Goal: Transaction & Acquisition: Subscribe to service/newsletter

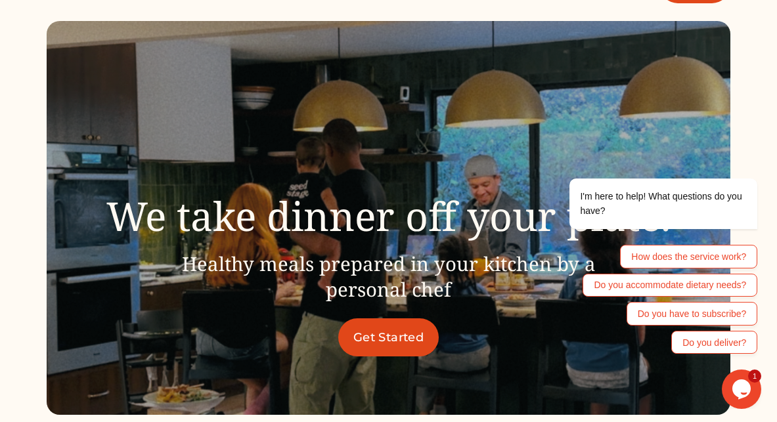
scroll to position [51, 0]
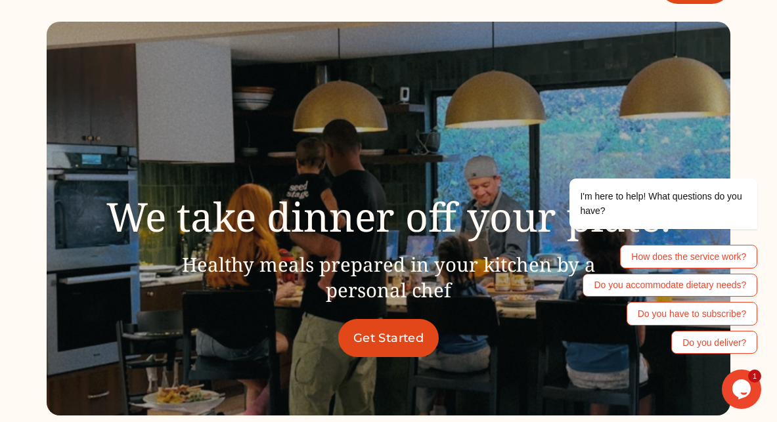
click at [395, 341] on link "Get Started" at bounding box center [388, 338] width 101 height 38
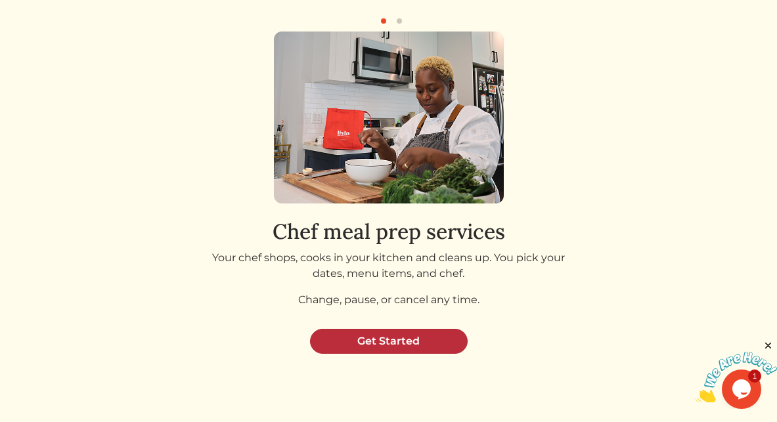
click at [427, 341] on link "Get Started" at bounding box center [389, 341] width 158 height 25
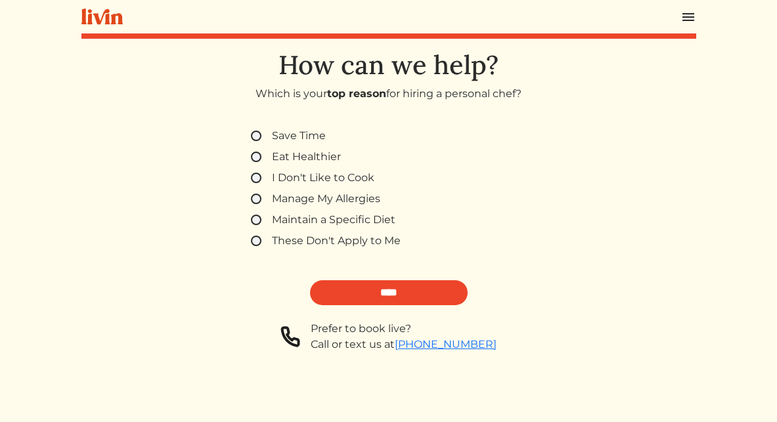
click at [282, 139] on label "Save Time" at bounding box center [299, 136] width 54 height 16
click at [686, 14] on img at bounding box center [688, 17] width 16 height 16
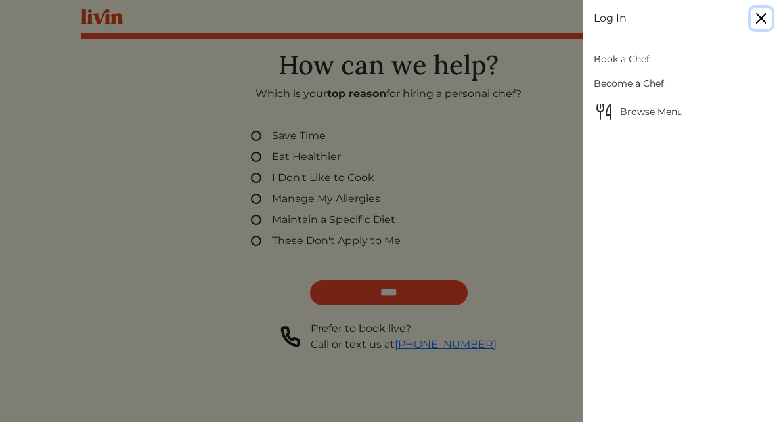
click at [754, 22] on button "Close" at bounding box center [761, 18] width 21 height 21
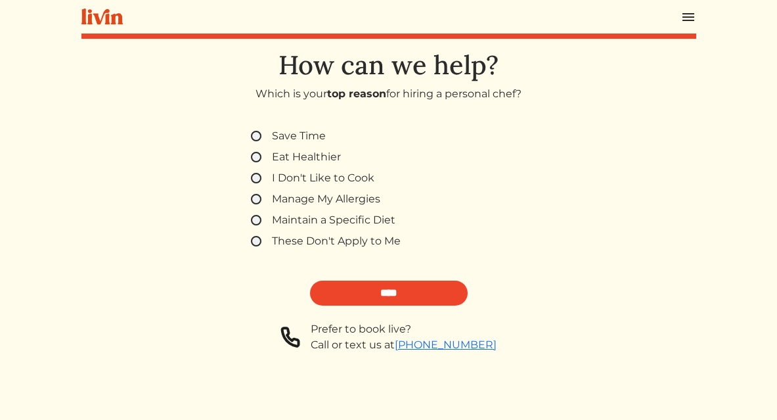
click at [311, 134] on label "Save Time" at bounding box center [299, 136] width 54 height 16
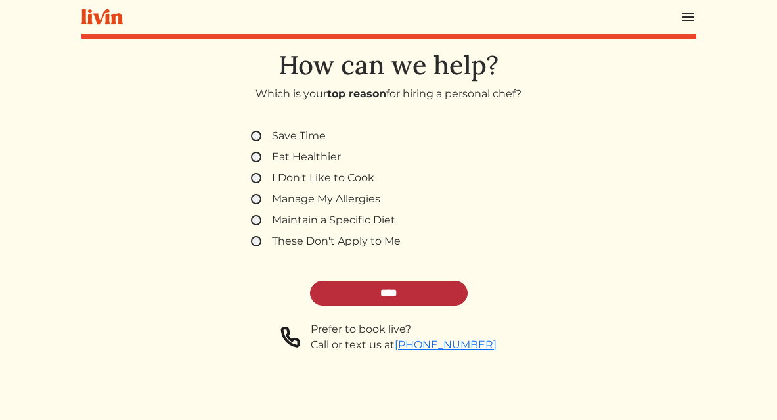
click at [419, 286] on input "****" at bounding box center [389, 292] width 158 height 25
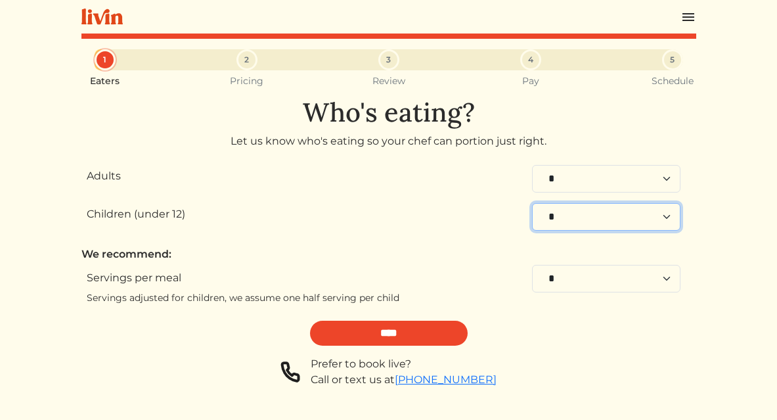
click at [607, 216] on select "* * * * * * * * * * **" at bounding box center [606, 217] width 148 height 28
select select "*"
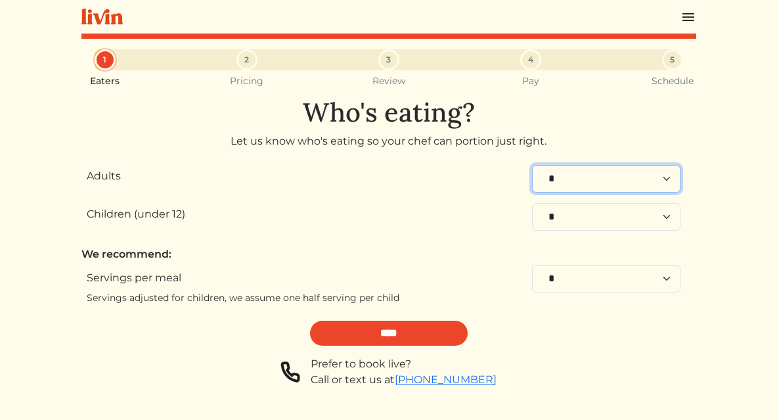
click at [623, 184] on select "* * * * * * * * * **" at bounding box center [606, 179] width 148 height 28
select select "*"
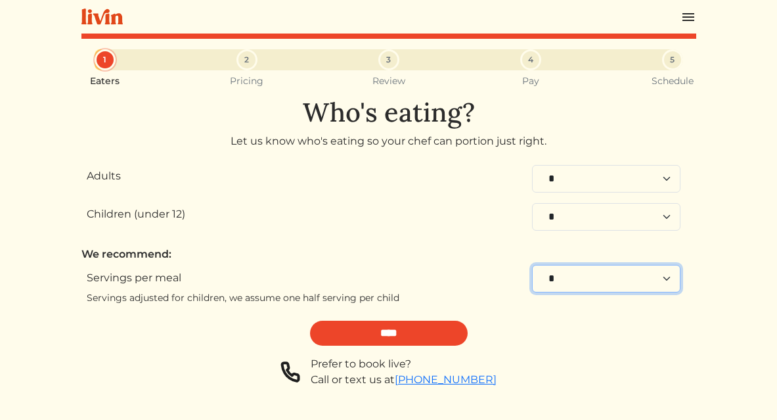
click at [586, 272] on select "* * * * * * * * **" at bounding box center [606, 279] width 148 height 28
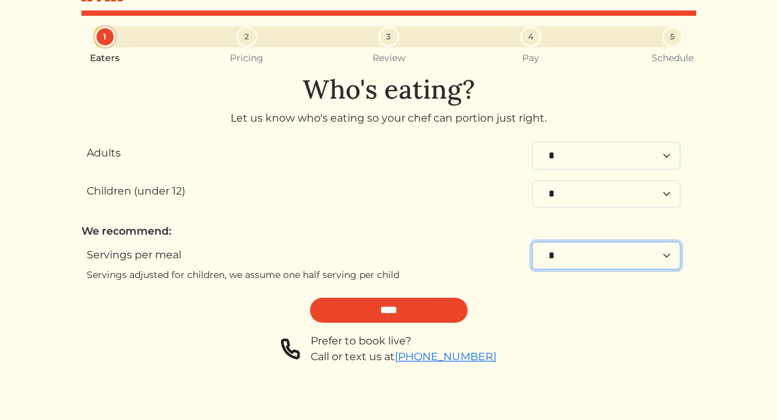
scroll to position [33, 0]
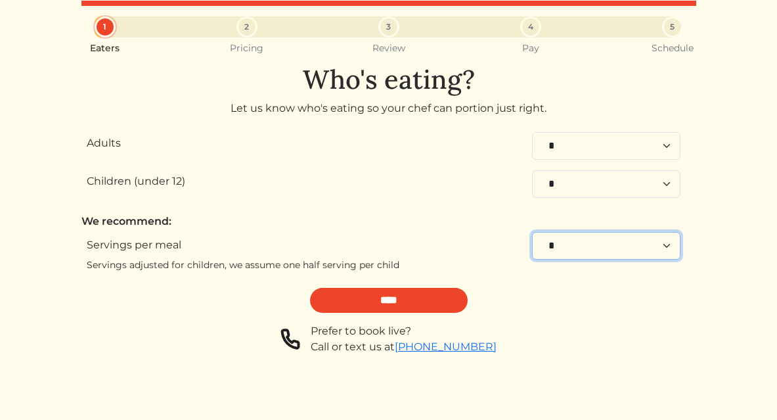
click at [601, 253] on select "* * * * * * * * **" at bounding box center [606, 246] width 148 height 28
click at [587, 250] on select "* * * * * * * * **" at bounding box center [606, 246] width 148 height 28
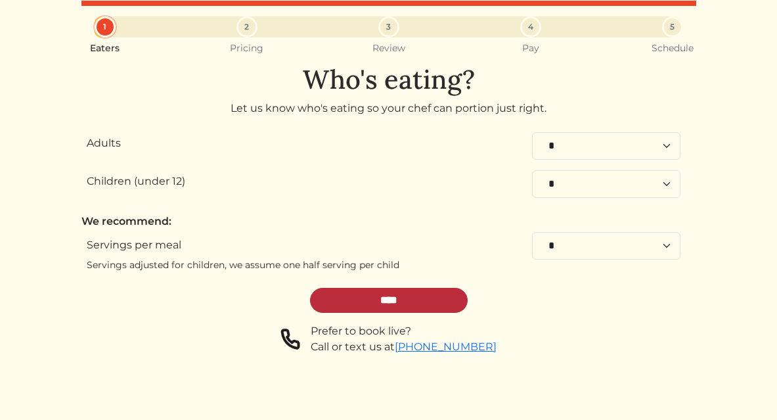
click at [441, 301] on input "****" at bounding box center [389, 300] width 158 height 25
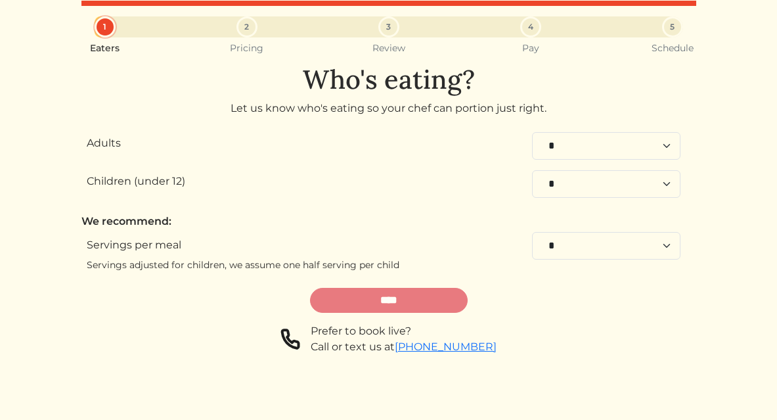
scroll to position [0, 0]
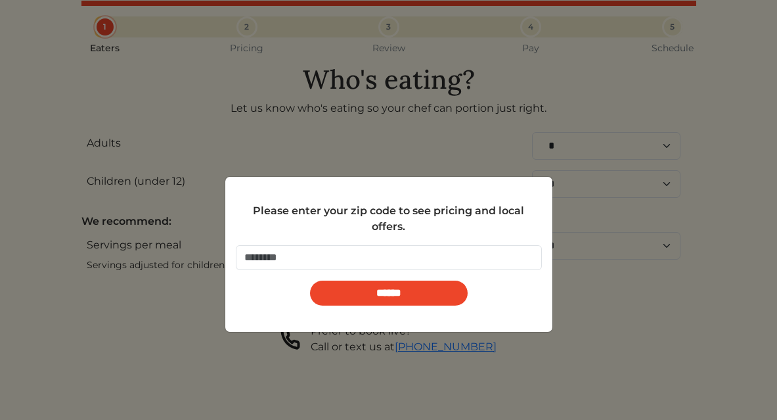
click at [366, 233] on div "Please enter your zip code to see pricing and local offers." at bounding box center [389, 219] width 306 height 32
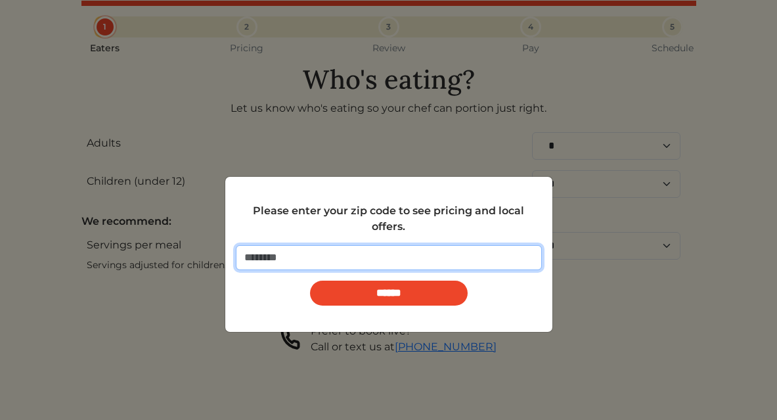
click at [366, 257] on input "number" at bounding box center [389, 257] width 306 height 25
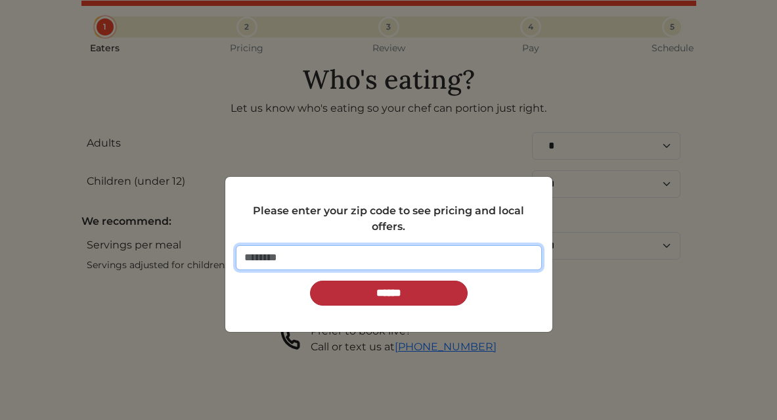
type input "*****"
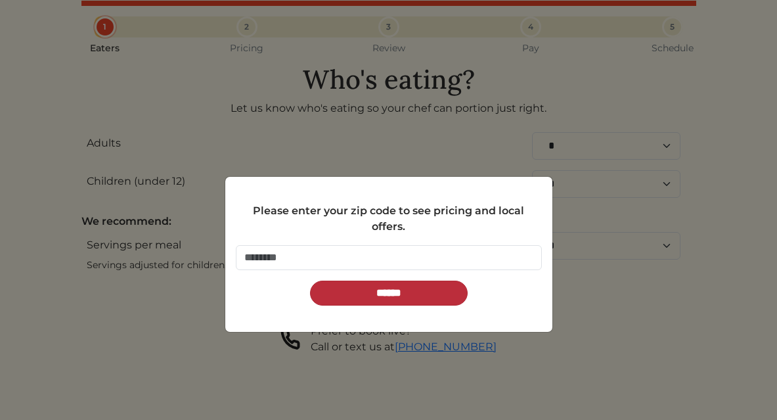
click at [378, 299] on input "******" at bounding box center [389, 292] width 158 height 25
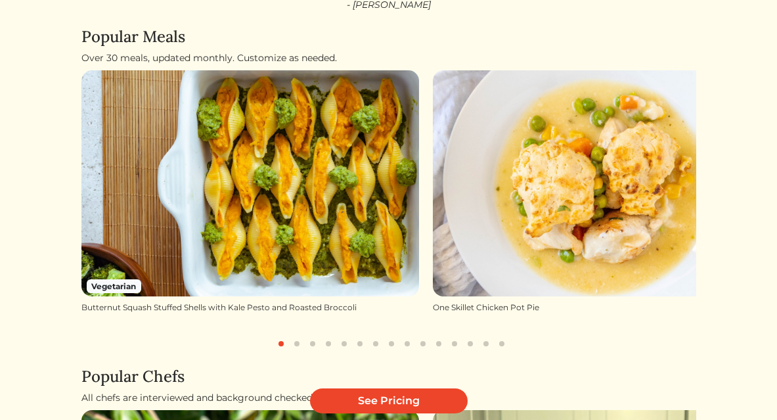
scroll to position [163, 0]
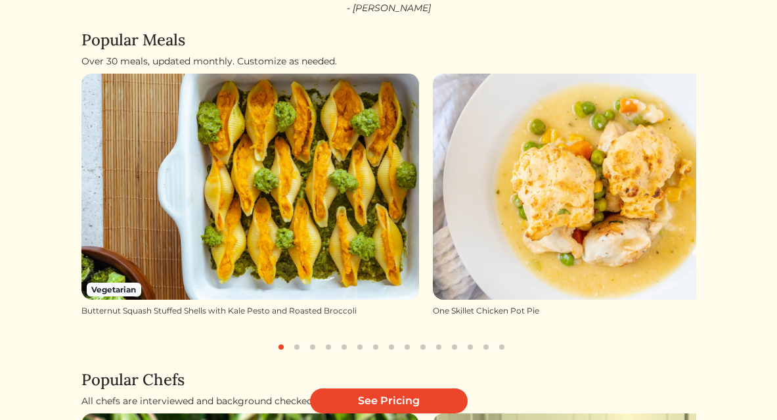
click at [297, 339] on button "button" at bounding box center [297, 347] width 16 height 16
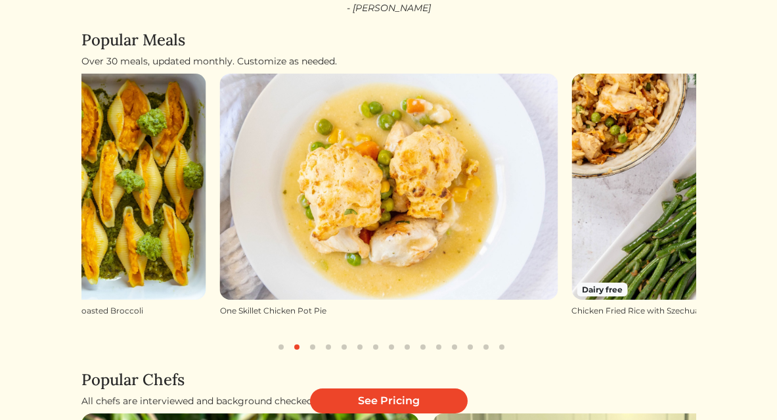
click at [313, 339] on button "button" at bounding box center [313, 347] width 16 height 16
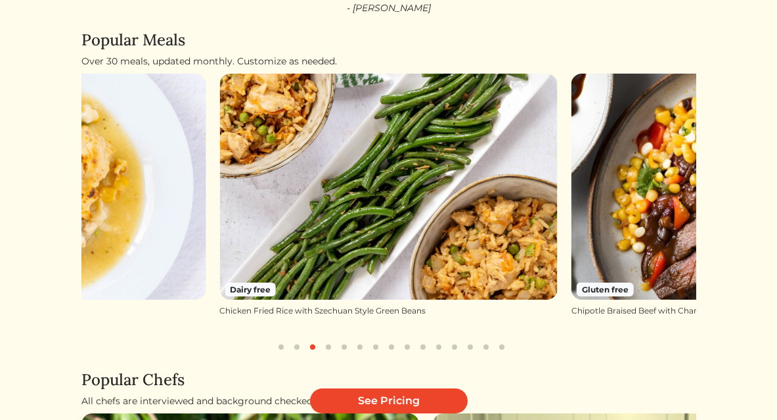
click at [313, 339] on button "button" at bounding box center [313, 347] width 16 height 16
click at [330, 339] on button "button" at bounding box center [328, 347] width 16 height 16
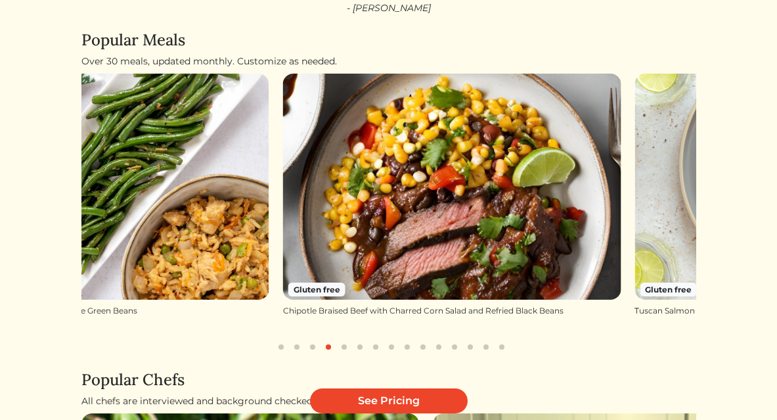
click at [349, 339] on button "button" at bounding box center [344, 347] width 16 height 16
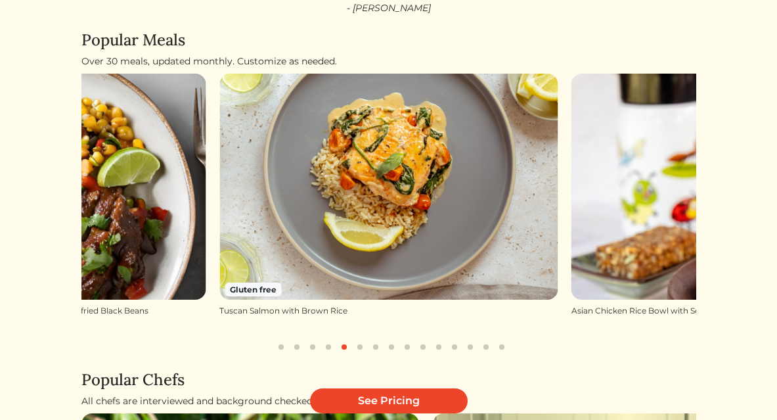
click at [360, 339] on button "button" at bounding box center [360, 347] width 16 height 16
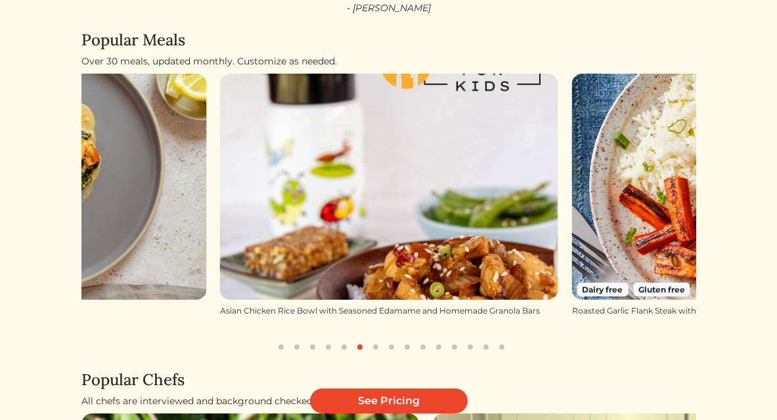
click at [376, 339] on button "button" at bounding box center [376, 347] width 16 height 16
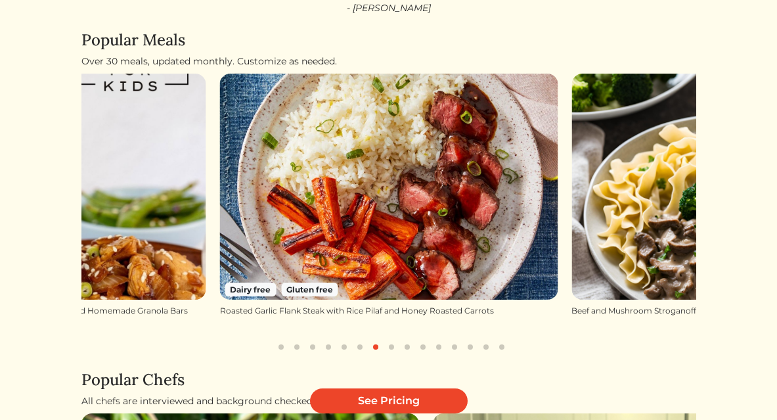
click at [387, 339] on button "button" at bounding box center [391, 347] width 16 height 16
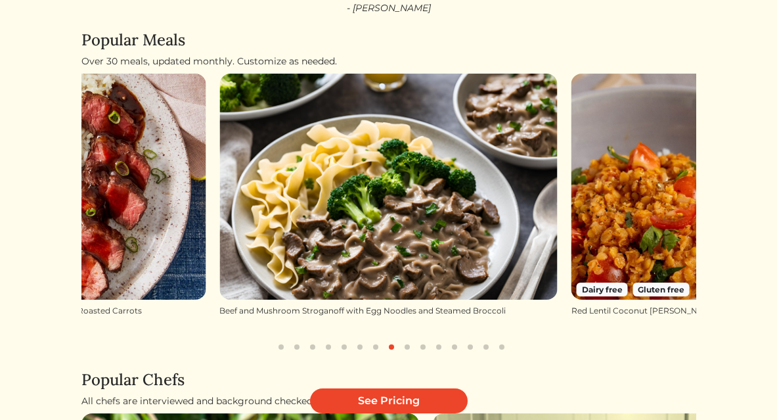
click at [405, 339] on button "button" at bounding box center [407, 347] width 16 height 16
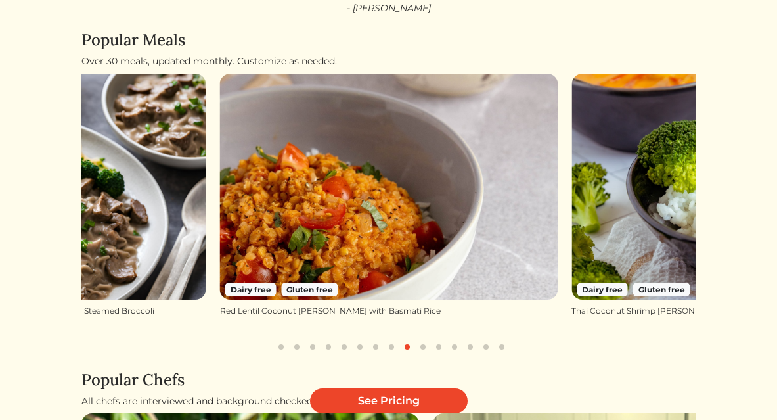
click at [426, 339] on button "button" at bounding box center [423, 347] width 16 height 16
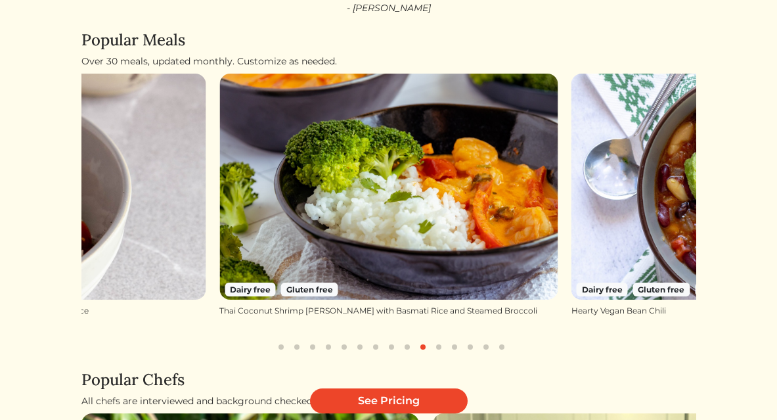
click at [441, 339] on button "button" at bounding box center [439, 347] width 16 height 16
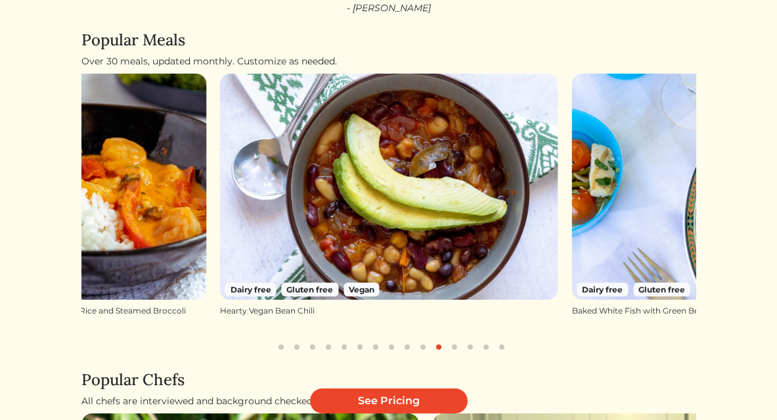
click at [466, 339] on button "button" at bounding box center [470, 347] width 16 height 16
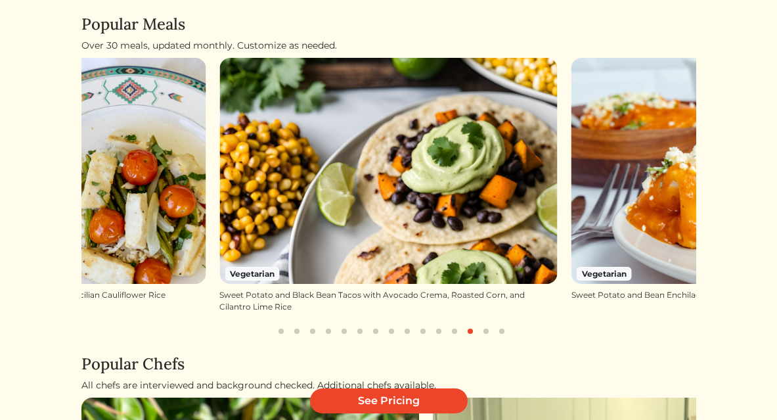
scroll to position [183, 0]
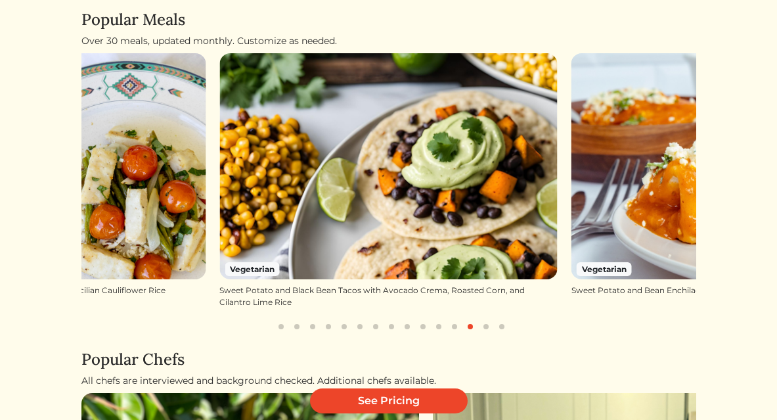
click at [479, 318] on button "button" at bounding box center [486, 326] width 16 height 16
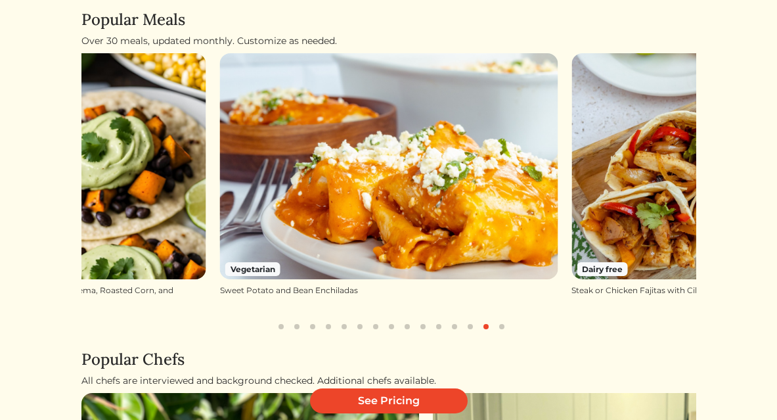
click at [498, 318] on button "button" at bounding box center [502, 326] width 16 height 16
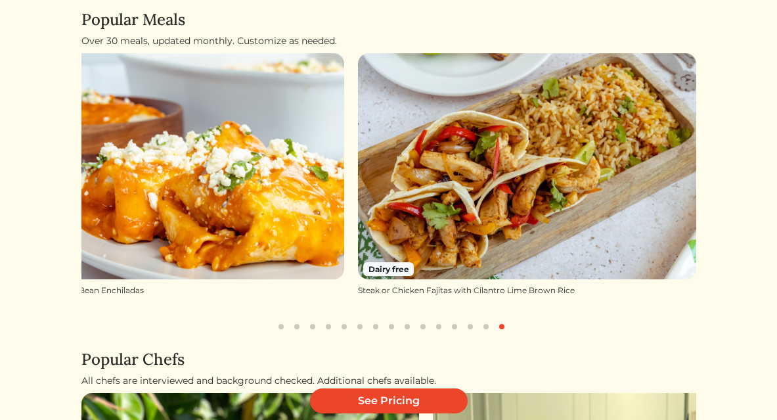
click at [501, 318] on button "button" at bounding box center [502, 326] width 16 height 16
click at [485, 318] on button "button" at bounding box center [486, 326] width 16 height 16
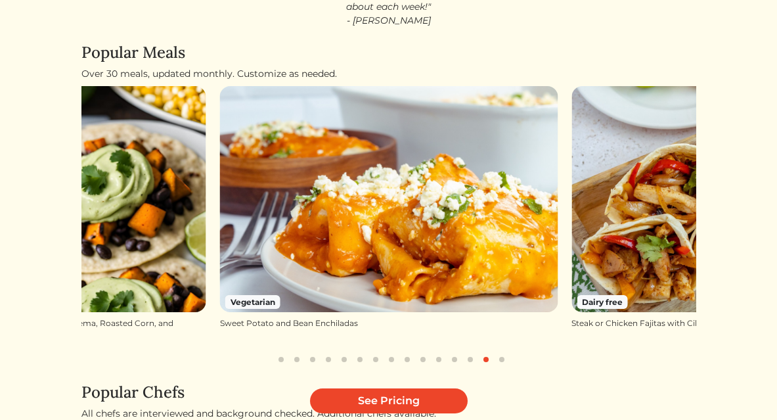
scroll to position [158, 0]
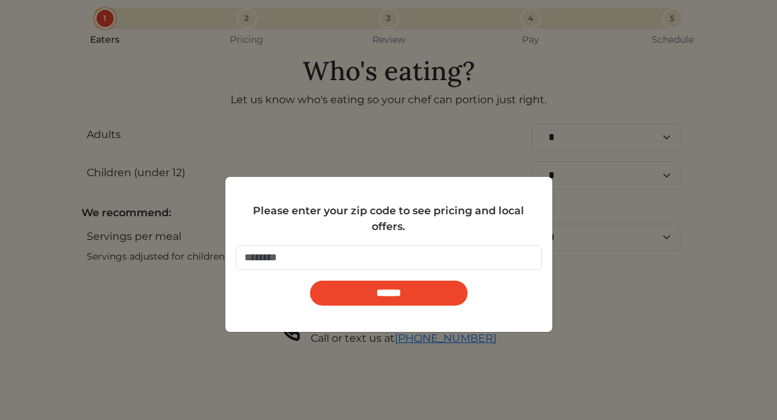
click at [425, 288] on input "******" at bounding box center [389, 292] width 158 height 25
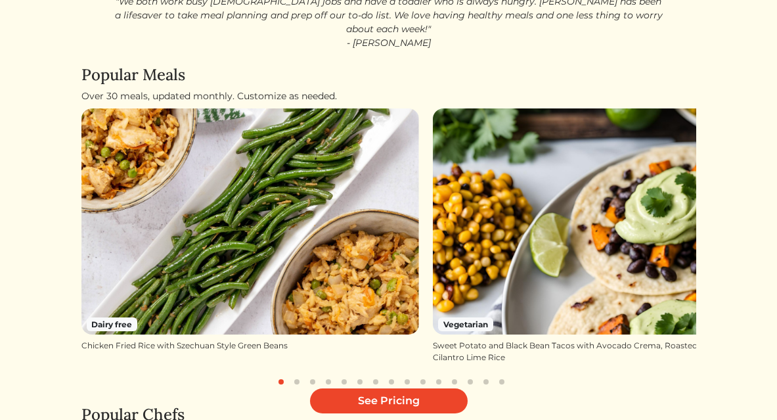
scroll to position [127, 0]
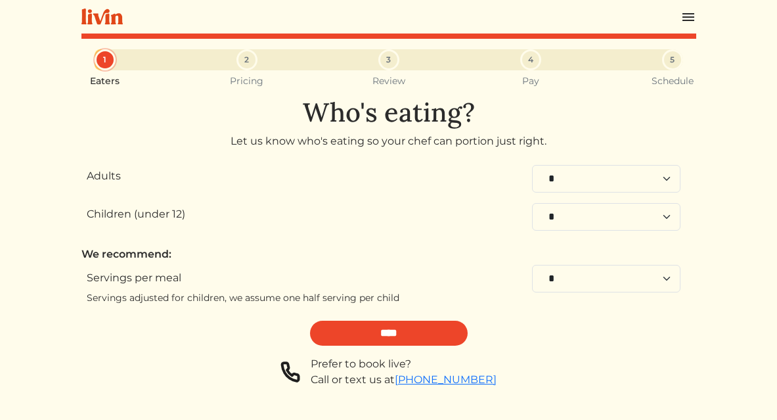
click at [355, 334] on input "****" at bounding box center [389, 332] width 158 height 25
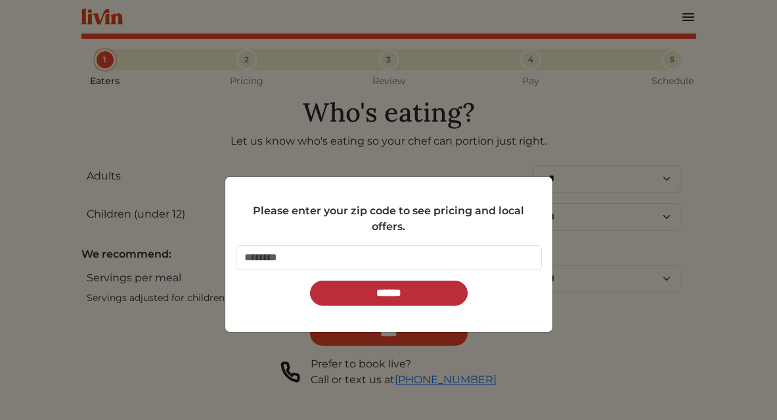
click at [385, 288] on input "******" at bounding box center [389, 292] width 158 height 25
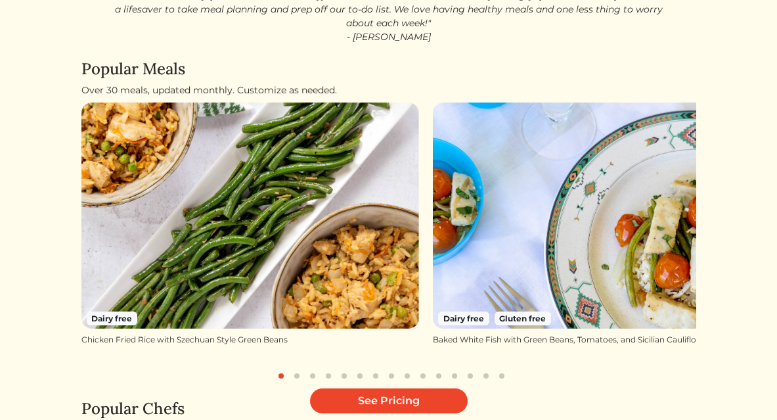
scroll to position [139, 0]
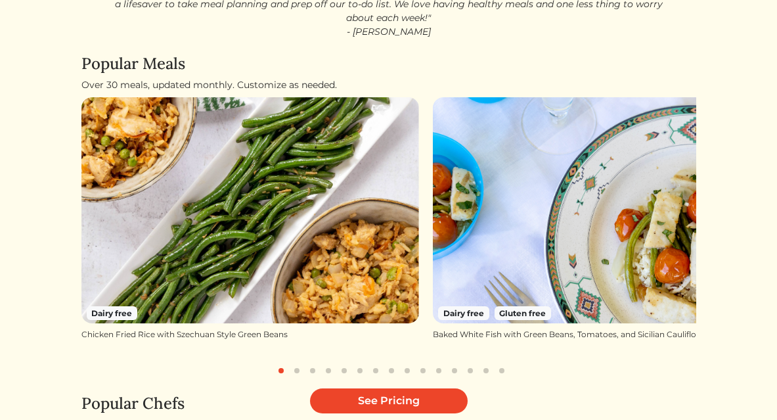
click at [500, 362] on button "button" at bounding box center [502, 370] width 16 height 16
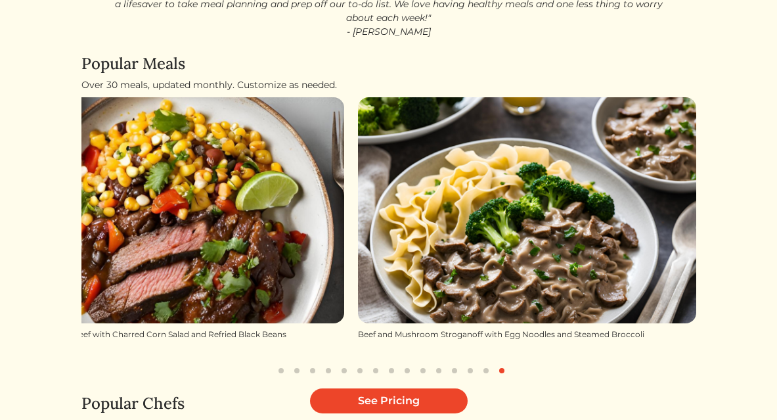
click at [484, 362] on button "button" at bounding box center [486, 370] width 16 height 16
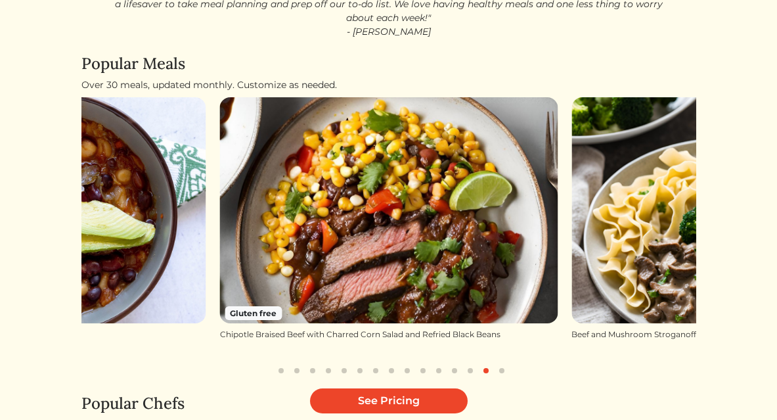
click at [463, 362] on button "button" at bounding box center [470, 370] width 16 height 16
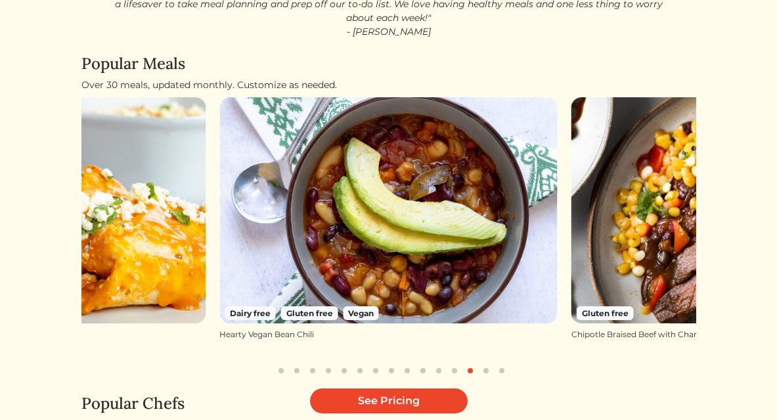
click at [433, 362] on button "button" at bounding box center [439, 370] width 16 height 16
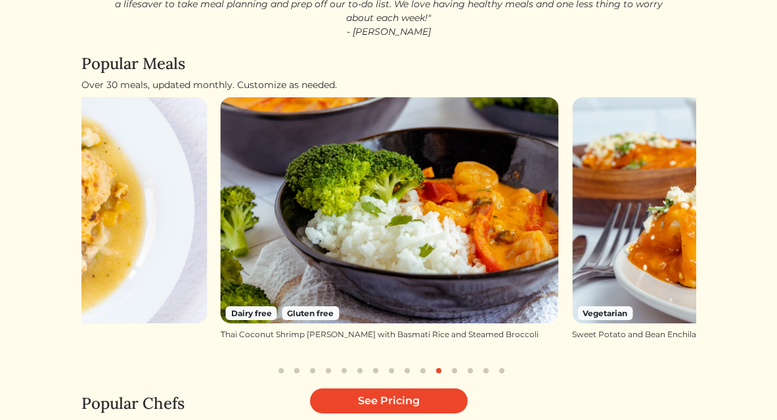
click at [423, 362] on button "button" at bounding box center [423, 370] width 16 height 16
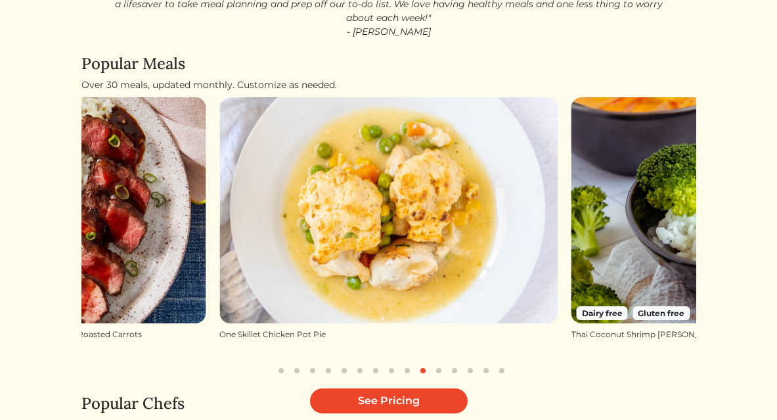
click at [408, 362] on button "button" at bounding box center [407, 370] width 16 height 16
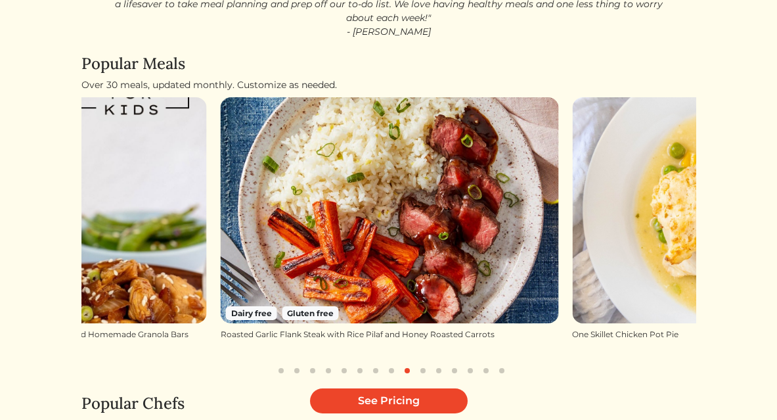
click at [392, 362] on button "button" at bounding box center [391, 370] width 16 height 16
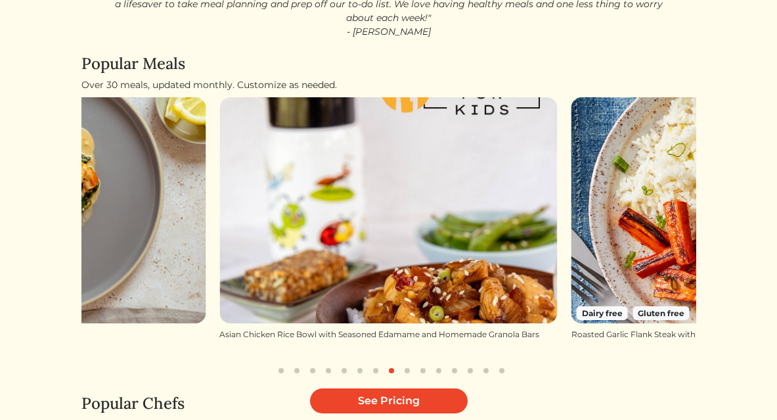
click at [373, 362] on button "button" at bounding box center [376, 370] width 16 height 16
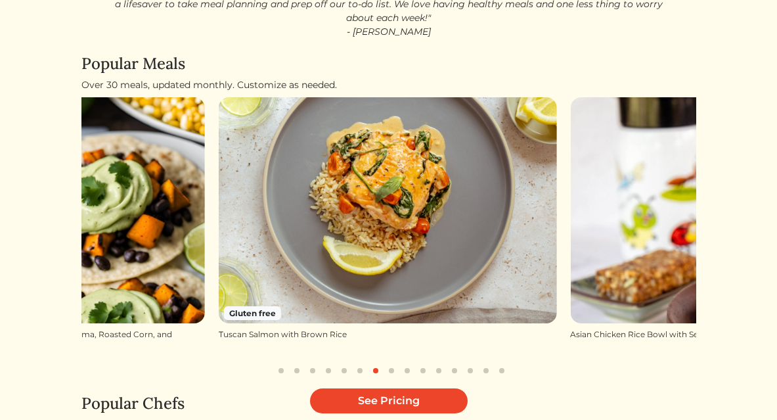
click at [361, 362] on button "button" at bounding box center [360, 370] width 16 height 16
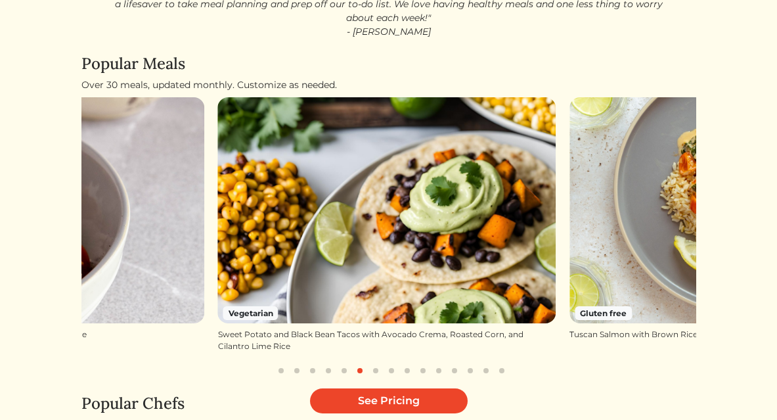
click at [335, 362] on button "button" at bounding box center [328, 370] width 16 height 16
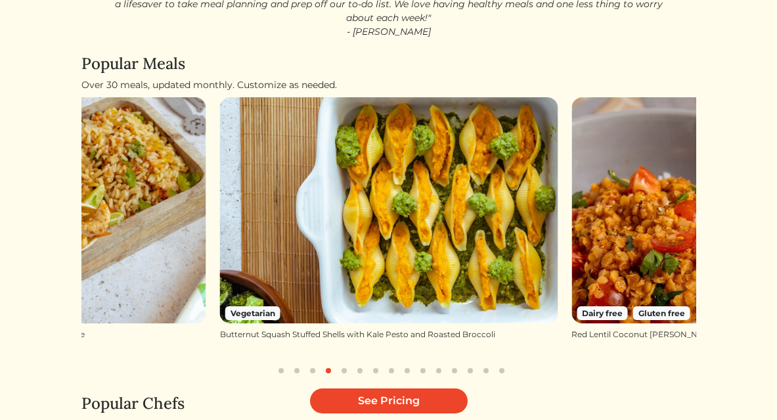
click at [311, 362] on button "button" at bounding box center [313, 370] width 16 height 16
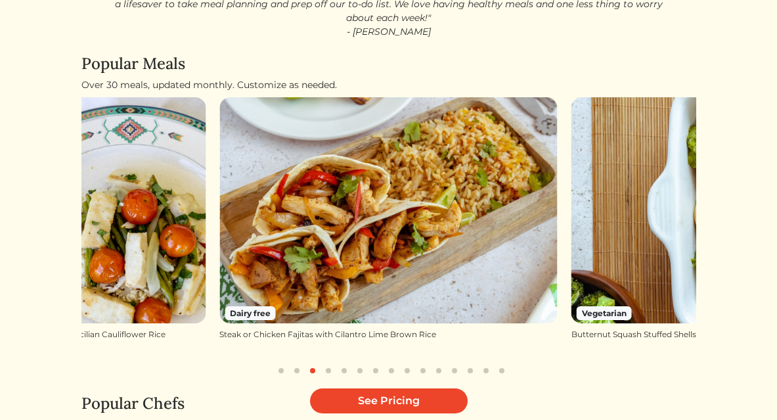
click at [301, 362] on button "button" at bounding box center [297, 370] width 16 height 16
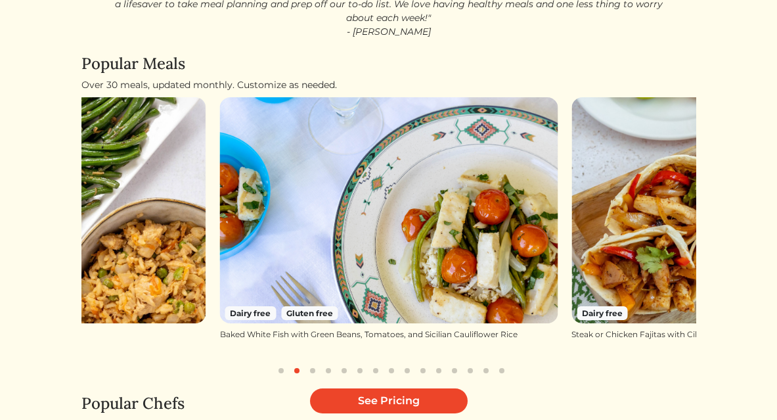
click at [283, 362] on button "button" at bounding box center [281, 370] width 16 height 16
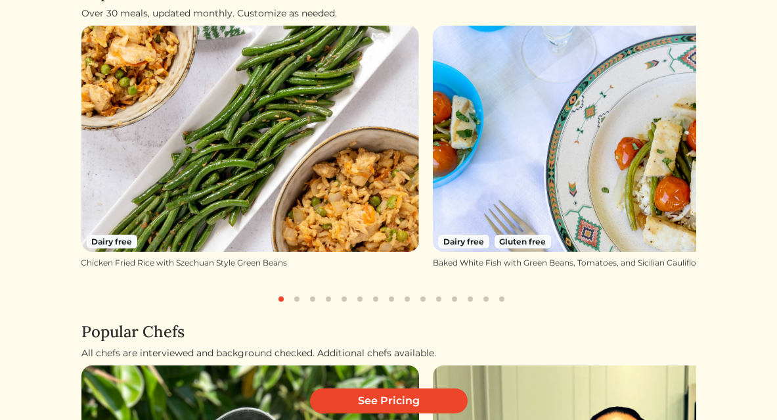
scroll to position [212, 0]
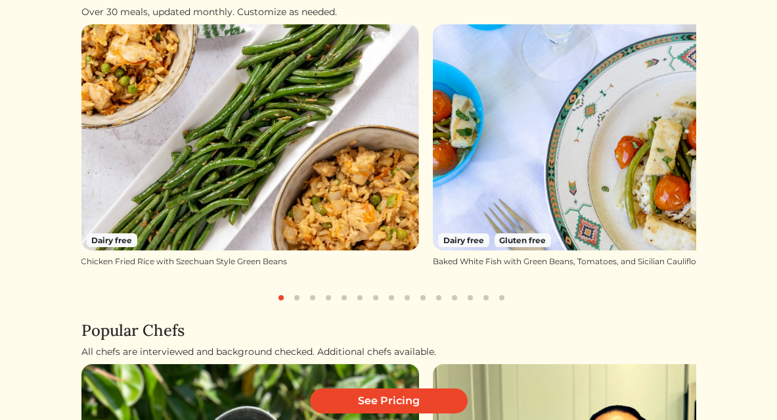
click at [296, 290] on button "button" at bounding box center [297, 298] width 16 height 16
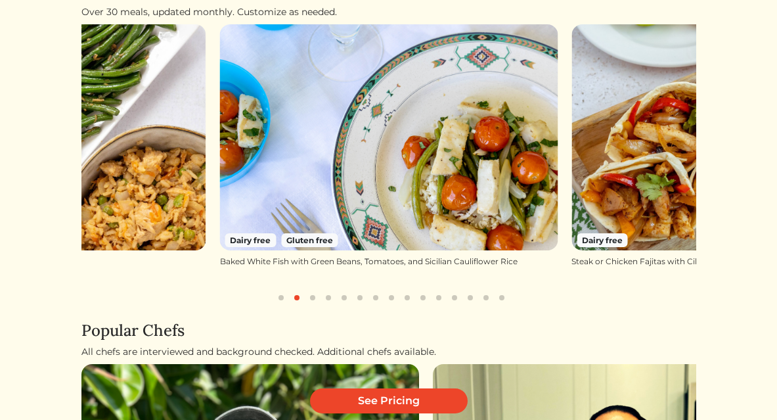
click at [312, 290] on button "button" at bounding box center [313, 298] width 16 height 16
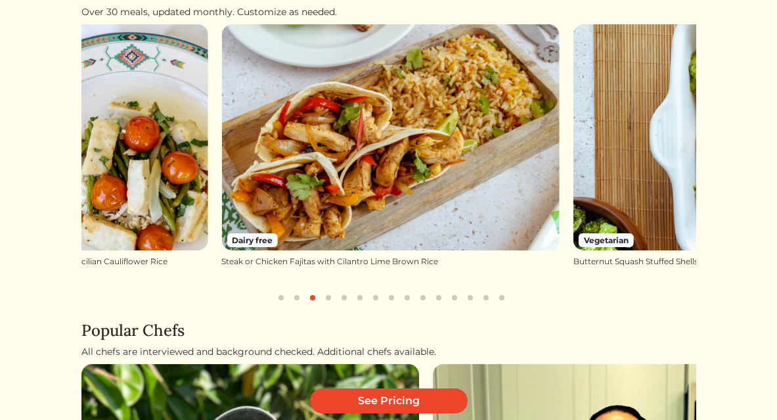
click at [331, 290] on button "button" at bounding box center [328, 298] width 16 height 16
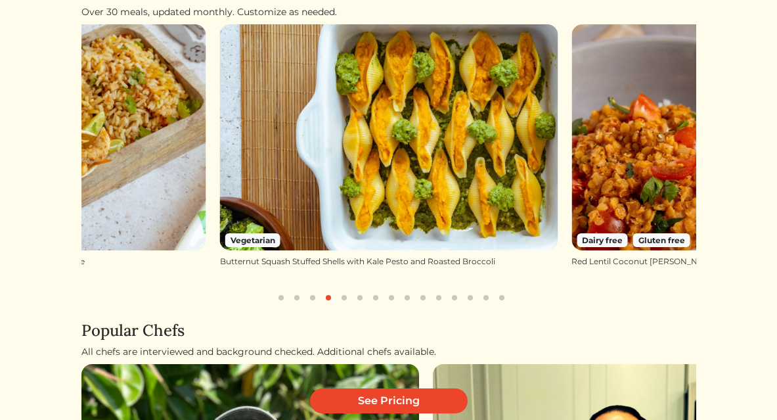
click at [352, 290] on button "button" at bounding box center [360, 298] width 16 height 16
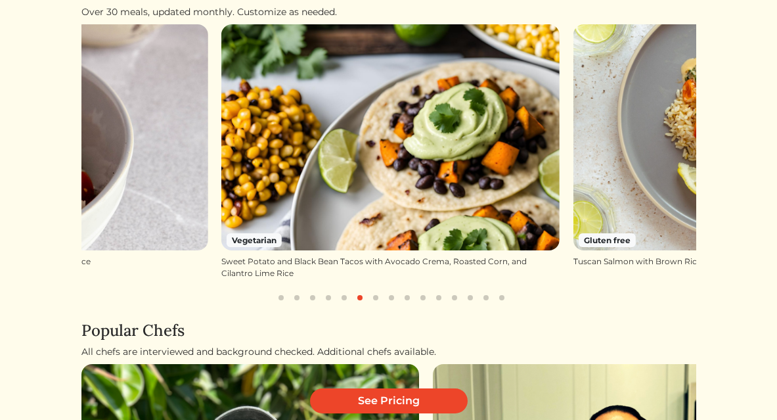
click at [341, 290] on button "button" at bounding box center [344, 298] width 16 height 16
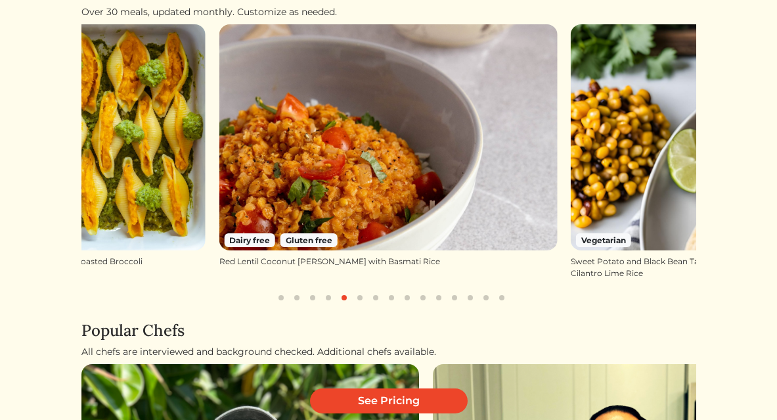
click at [380, 290] on button "button" at bounding box center [376, 298] width 16 height 16
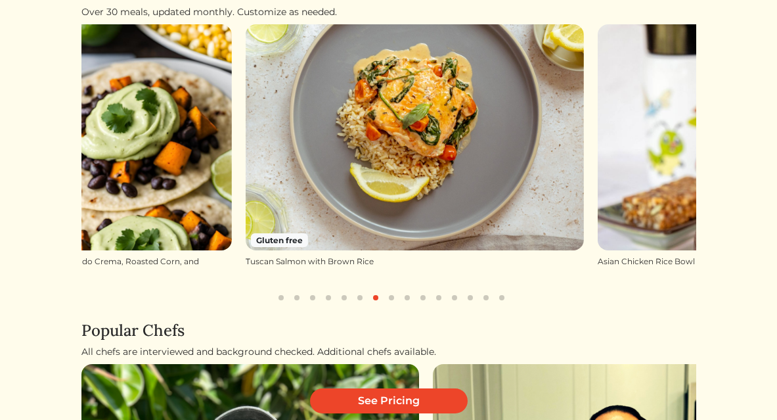
click at [392, 290] on button "button" at bounding box center [391, 298] width 16 height 16
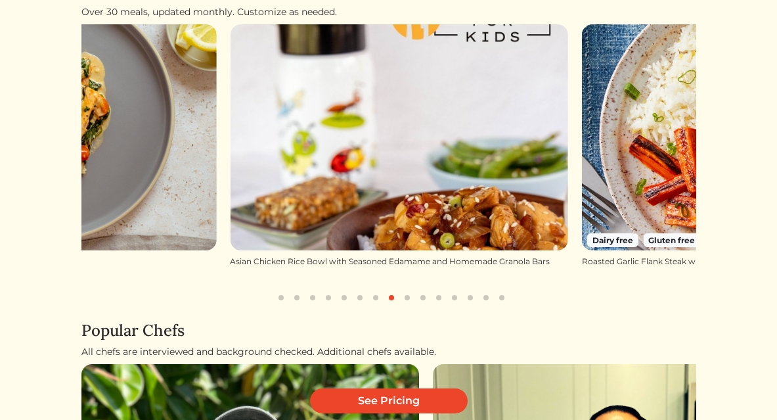
click at [406, 290] on button "button" at bounding box center [407, 298] width 16 height 16
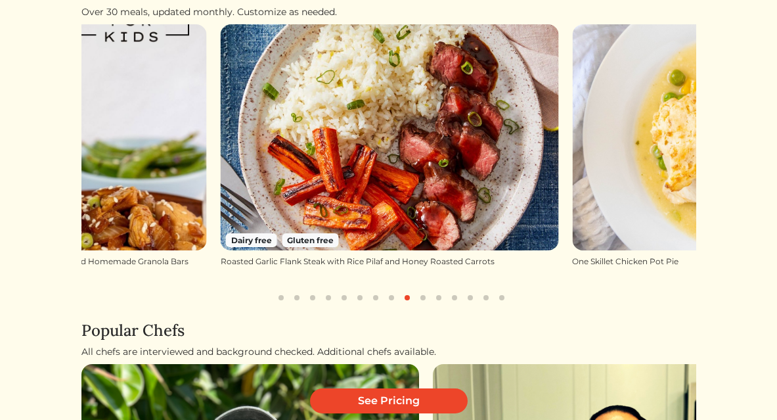
click at [425, 290] on button "button" at bounding box center [423, 298] width 16 height 16
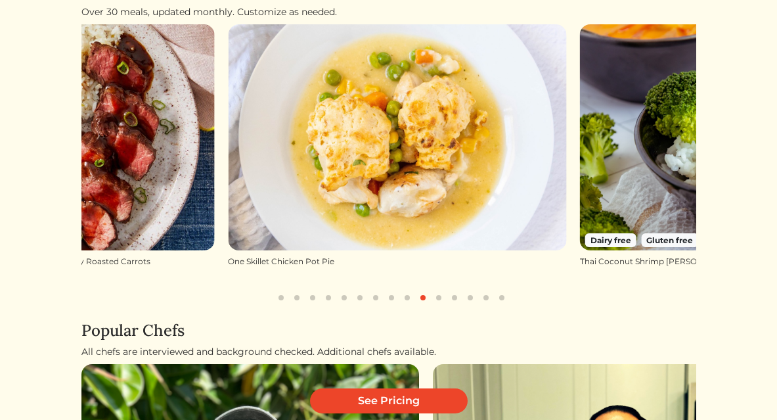
click at [437, 290] on button "button" at bounding box center [439, 298] width 16 height 16
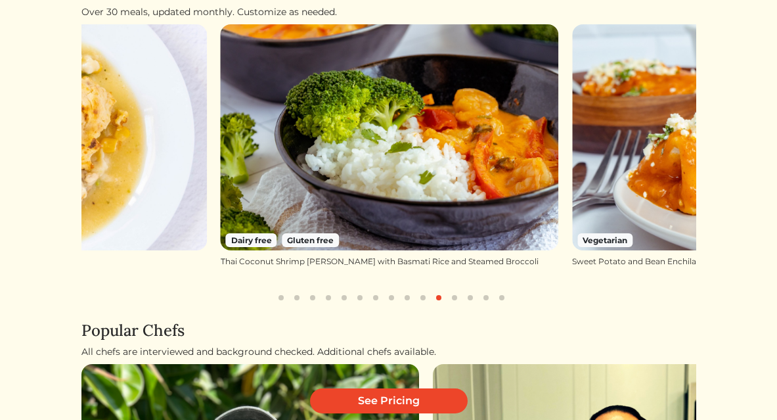
click at [456, 290] on button "button" at bounding box center [455, 298] width 16 height 16
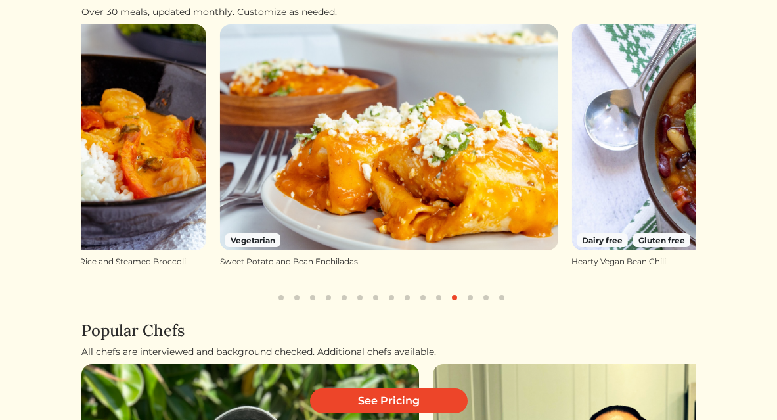
click at [471, 290] on button "button" at bounding box center [470, 298] width 16 height 16
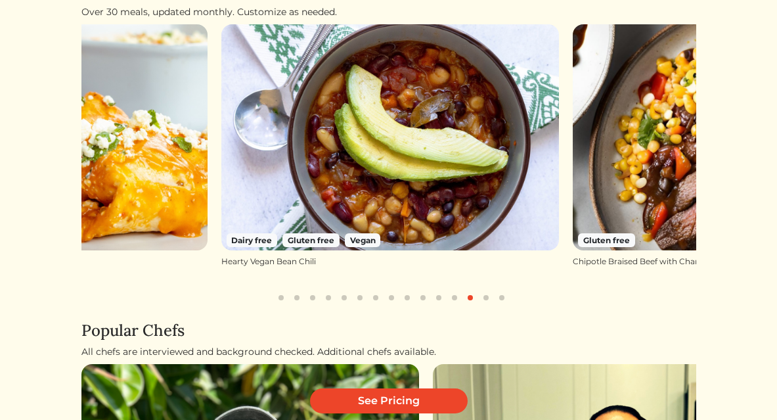
click at [483, 290] on button "button" at bounding box center [486, 298] width 16 height 16
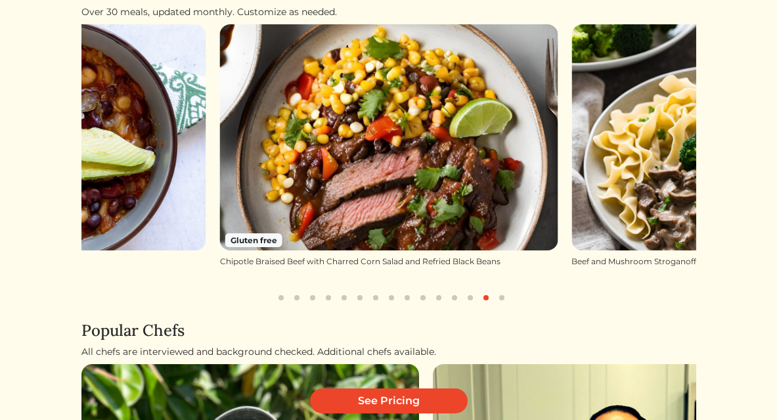
click at [501, 290] on button "button" at bounding box center [502, 298] width 16 height 16
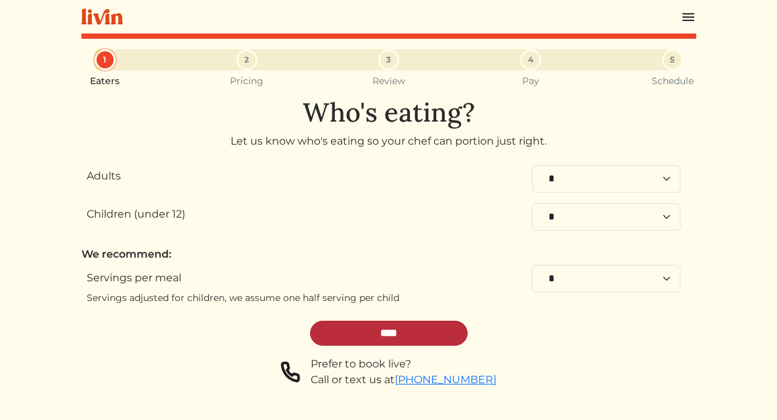
click at [425, 343] on input "****" at bounding box center [389, 332] width 158 height 25
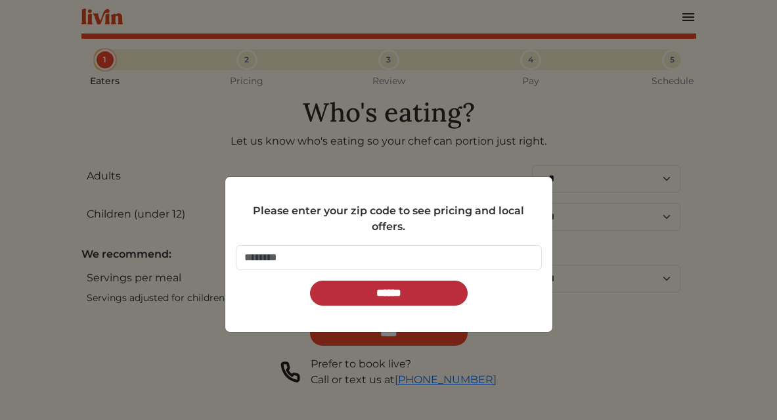
click at [414, 297] on input "******" at bounding box center [389, 292] width 158 height 25
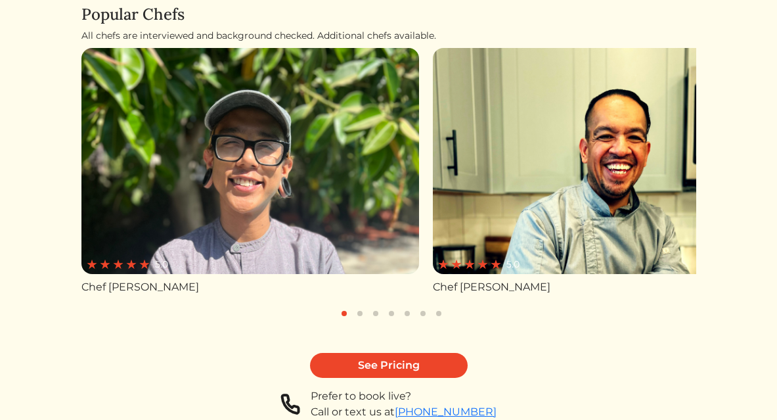
scroll to position [529, 0]
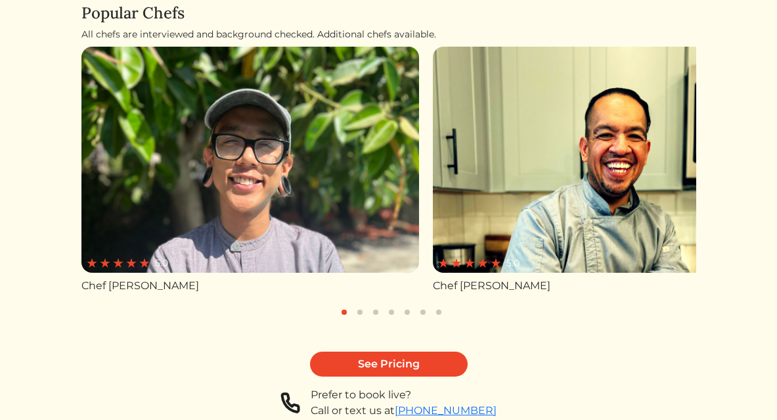
click at [360, 304] on button "button" at bounding box center [360, 312] width 16 height 16
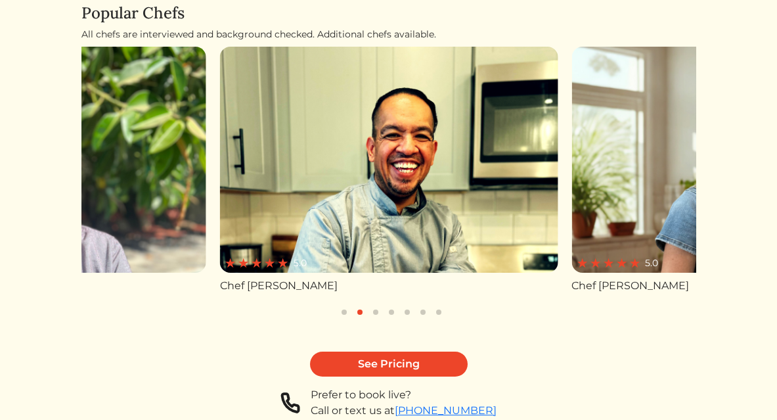
click at [374, 304] on button "button" at bounding box center [376, 312] width 16 height 16
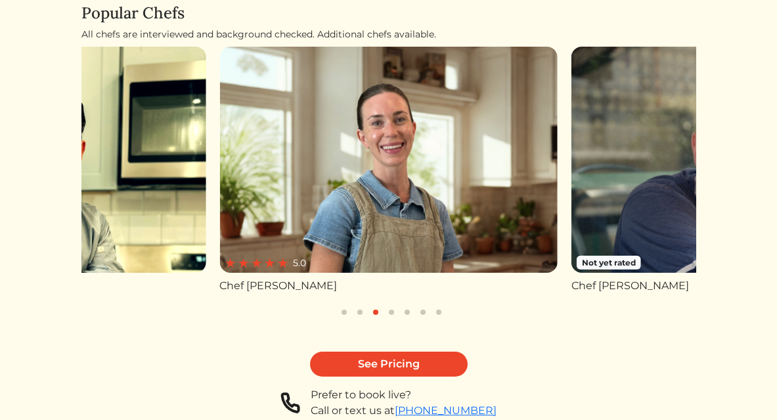
click at [399, 223] on img at bounding box center [388, 159] width 338 height 225
click at [422, 202] on img at bounding box center [389, 159] width 338 height 225
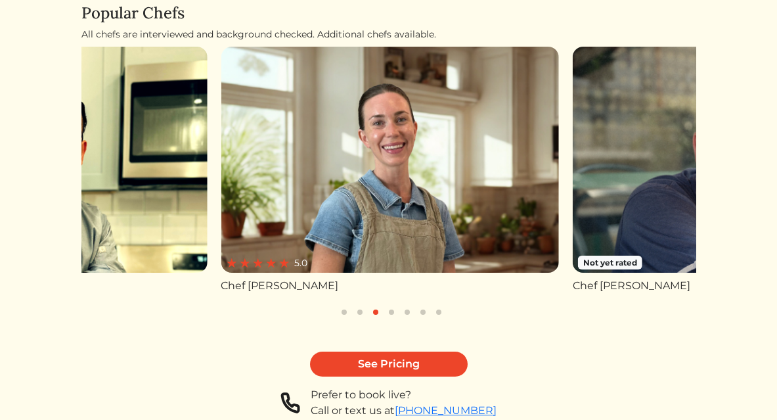
click at [623, 205] on img at bounding box center [742, 159] width 338 height 225
click at [393, 304] on button "button" at bounding box center [391, 312] width 16 height 16
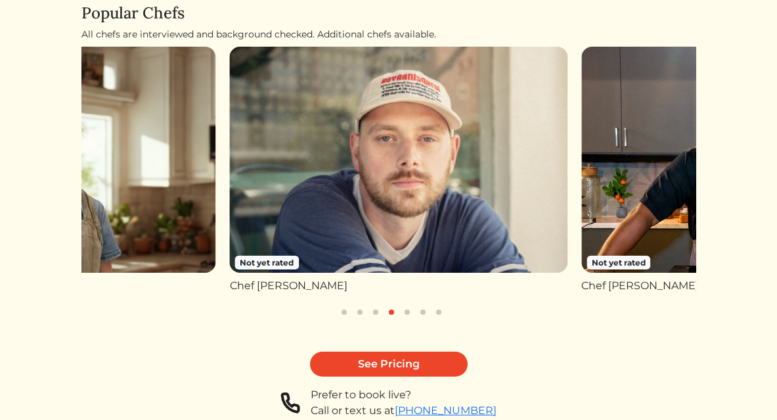
click at [400, 304] on button "button" at bounding box center [407, 312] width 16 height 16
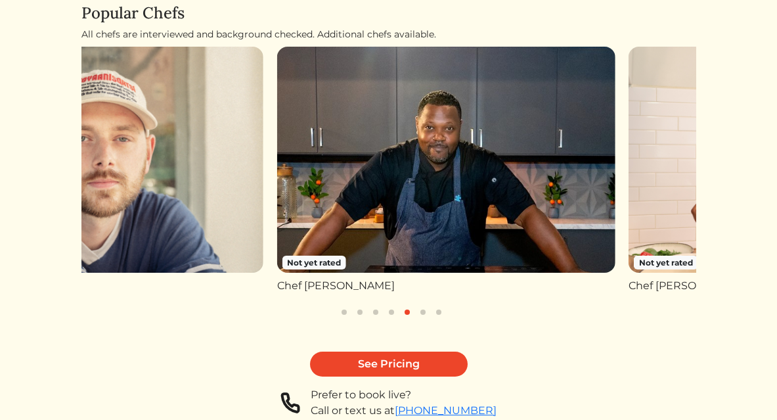
click at [407, 304] on button "button" at bounding box center [407, 312] width 16 height 16
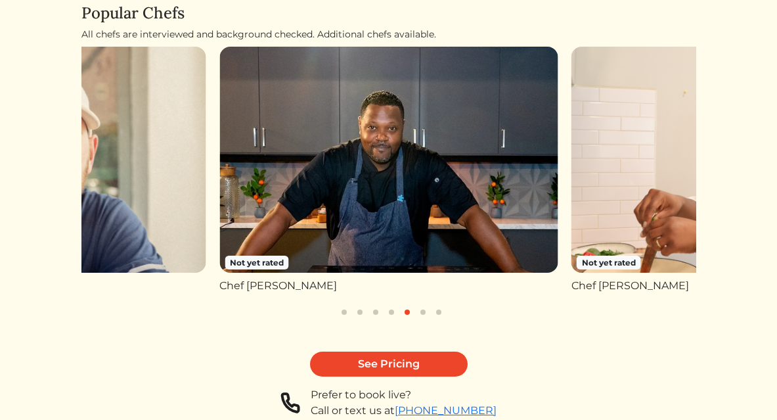
click at [420, 304] on button "button" at bounding box center [423, 312] width 16 height 16
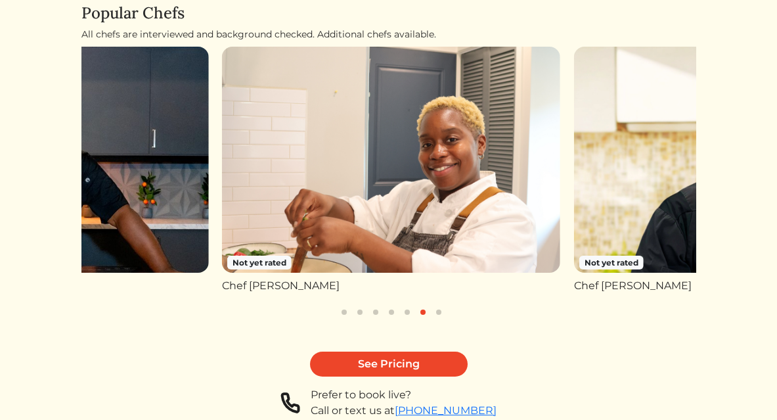
click at [441, 304] on button "button" at bounding box center [439, 312] width 16 height 16
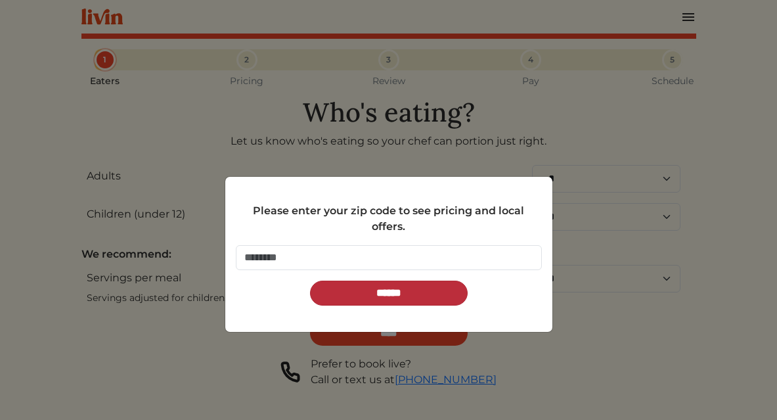
click at [389, 294] on input "******" at bounding box center [389, 292] width 158 height 25
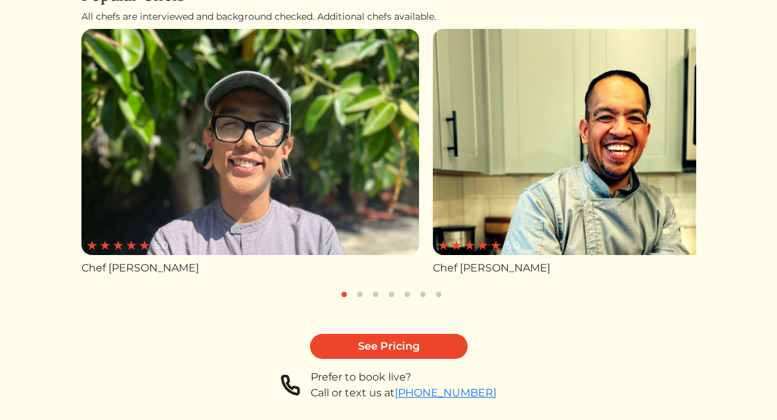
scroll to position [579, 0]
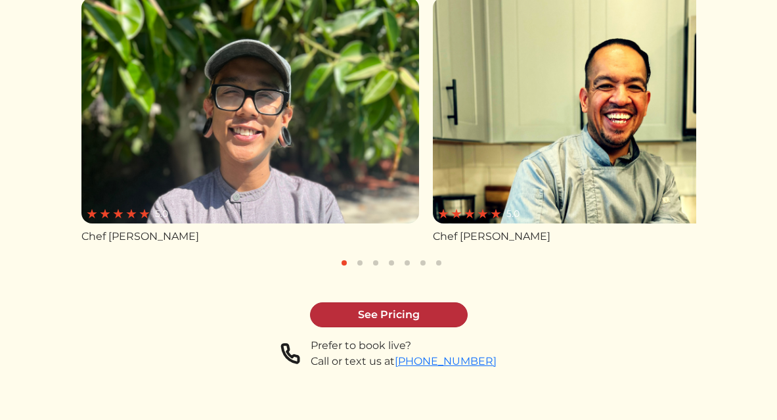
click at [421, 302] on link "See Pricing" at bounding box center [389, 314] width 158 height 25
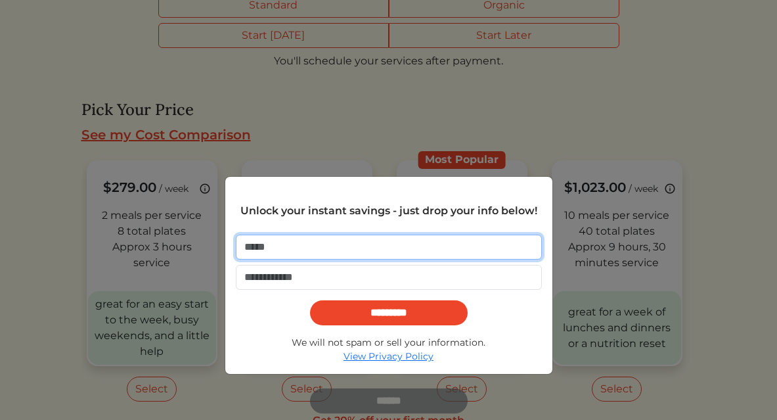
click at [330, 248] on input "email" at bounding box center [389, 246] width 306 height 25
click at [328, 243] on input "email" at bounding box center [389, 246] width 306 height 25
type input "**********"
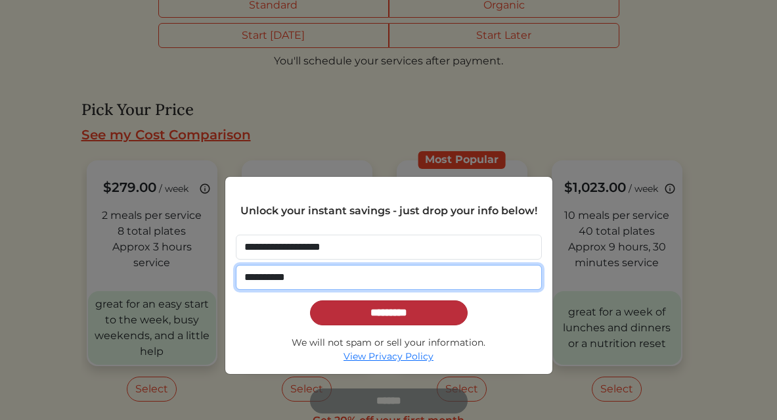
type input "**********"
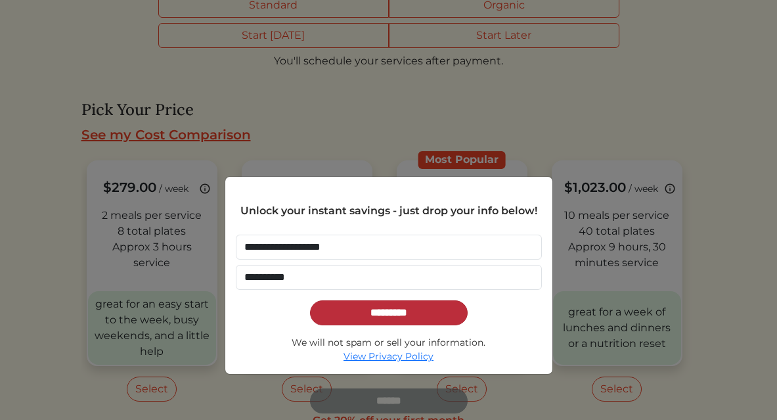
click at [356, 317] on input "*********" at bounding box center [389, 312] width 158 height 25
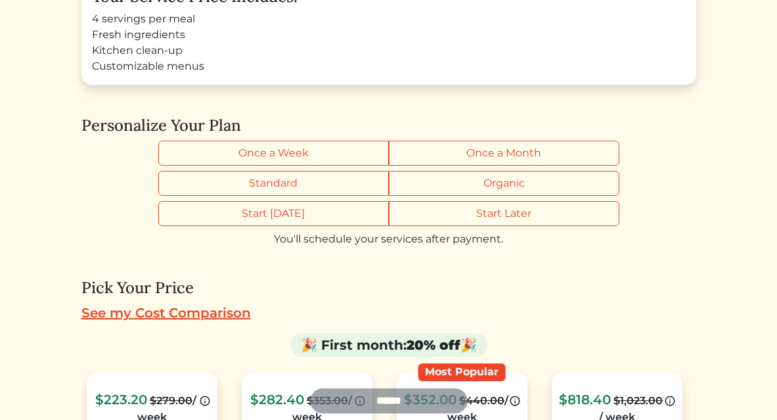
scroll to position [192, 0]
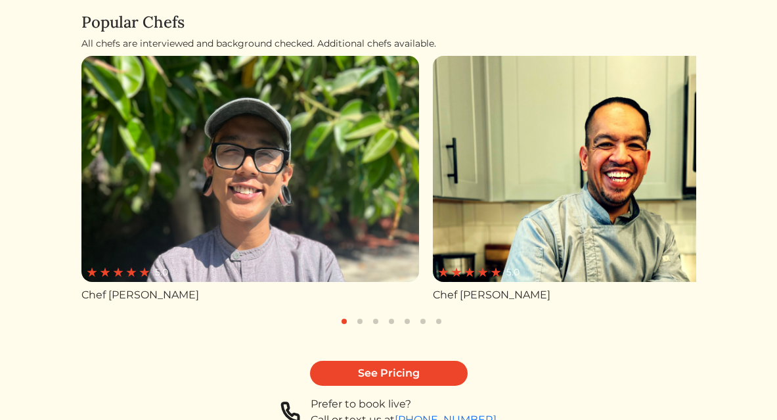
scroll to position [579, 0]
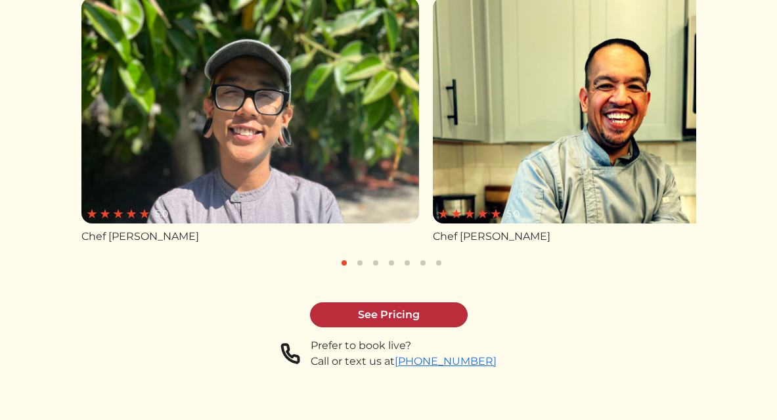
click at [438, 302] on link "See Pricing" at bounding box center [389, 314] width 158 height 25
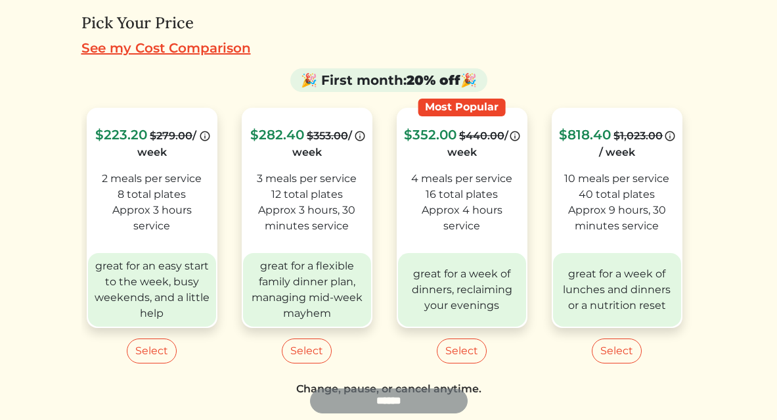
scroll to position [432, 0]
click at [216, 52] on link "See my Cost Comparison" at bounding box center [165, 47] width 169 height 16
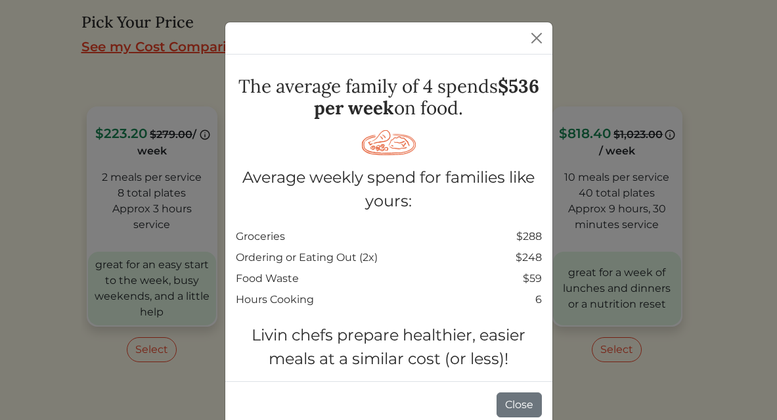
scroll to position [78, 0]
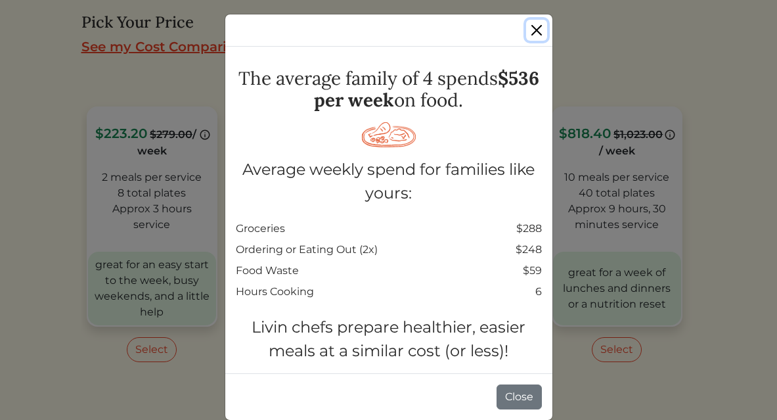
click at [539, 30] on button "Close" at bounding box center [536, 30] width 21 height 21
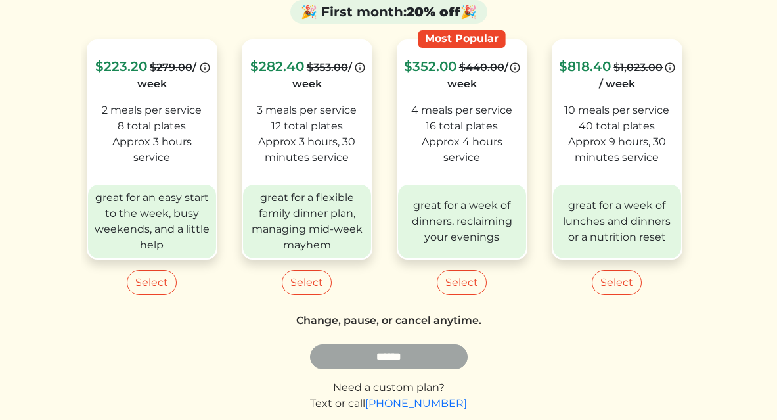
scroll to position [499, 0]
click at [302, 282] on button "Select" at bounding box center [307, 283] width 50 height 25
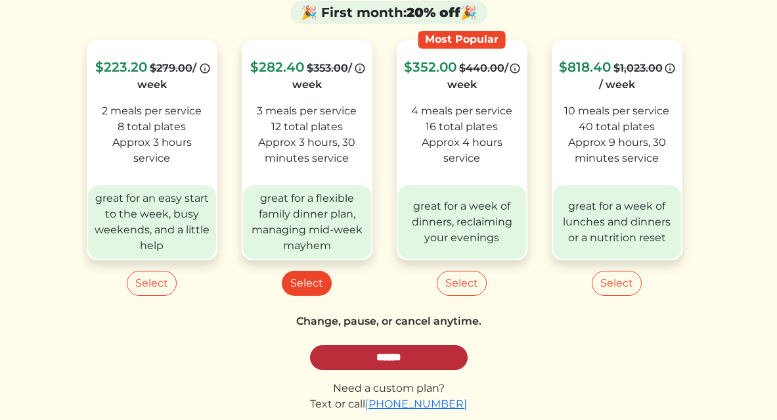
click at [334, 357] on input "******" at bounding box center [389, 357] width 158 height 25
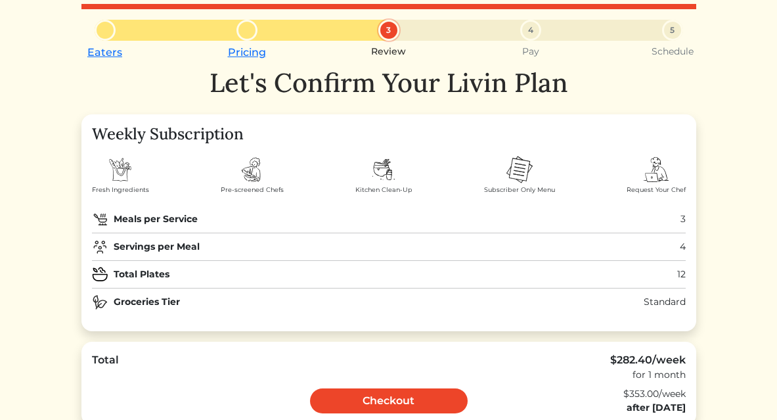
scroll to position [23, 0]
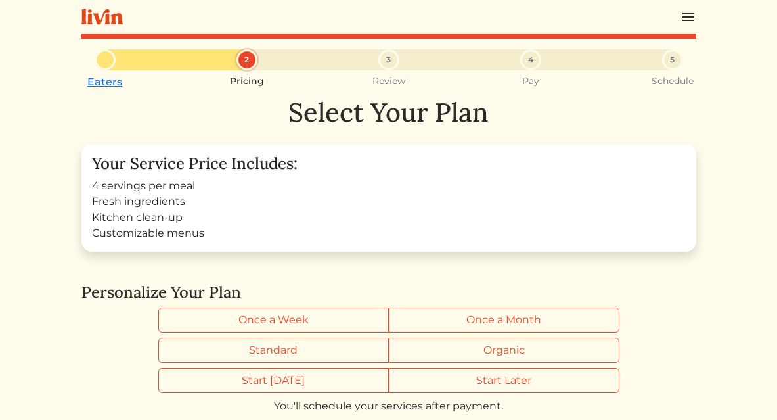
scroll to position [551, 0]
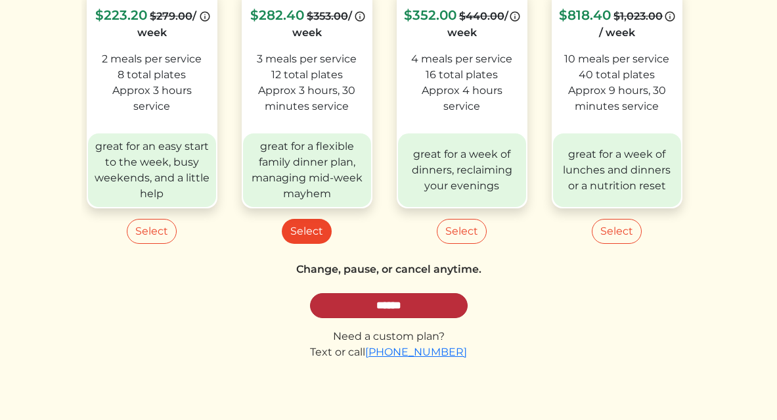
click at [441, 306] on input "******" at bounding box center [389, 305] width 158 height 25
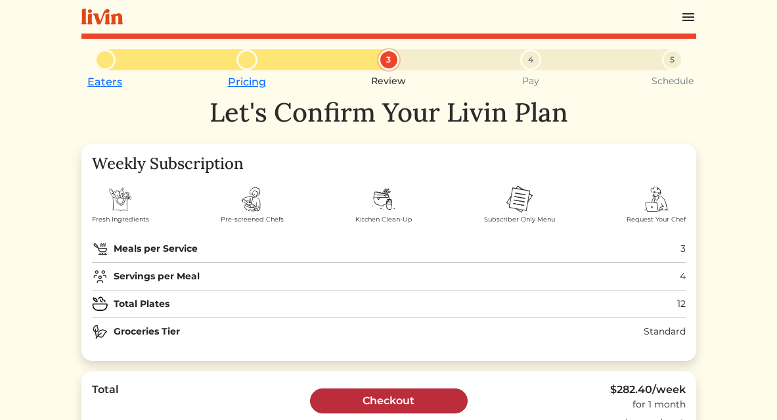
click at [406, 397] on link "Checkout" at bounding box center [389, 400] width 158 height 25
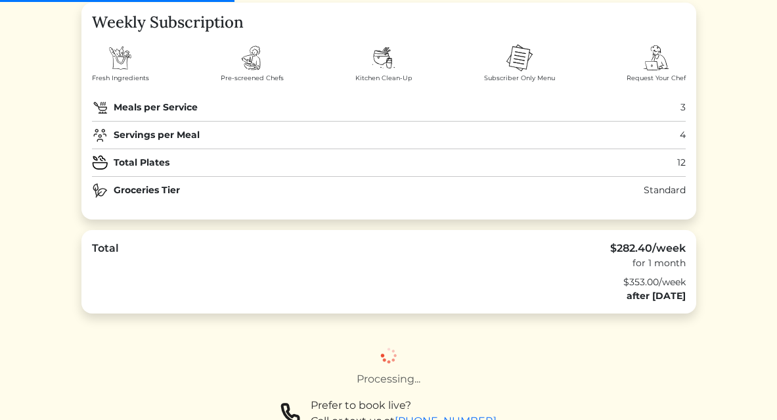
scroll to position [125, 0]
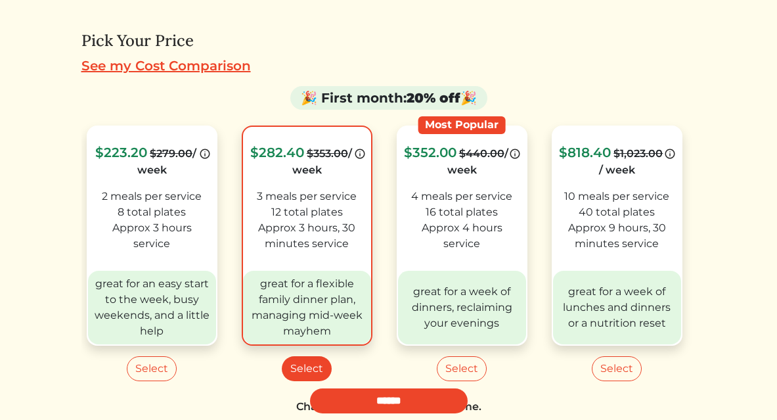
scroll to position [416, 0]
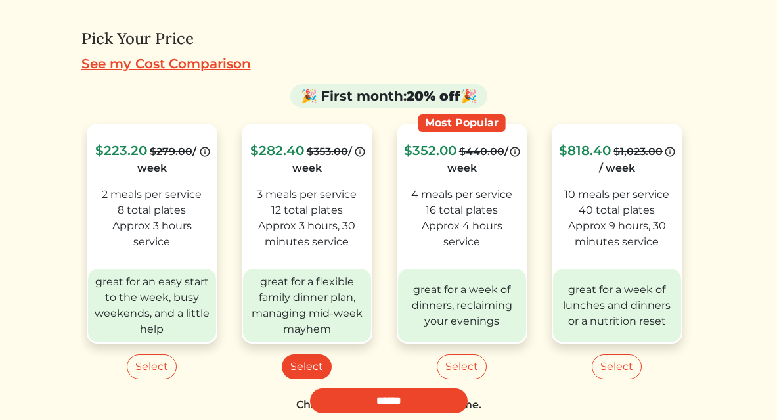
click at [198, 63] on link "See my Cost Comparison" at bounding box center [165, 64] width 169 height 16
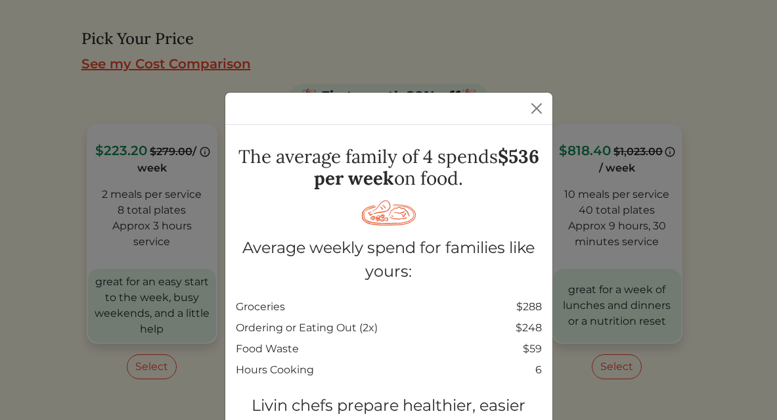
scroll to position [0, 0]
click at [533, 109] on button "Close" at bounding box center [536, 108] width 21 height 21
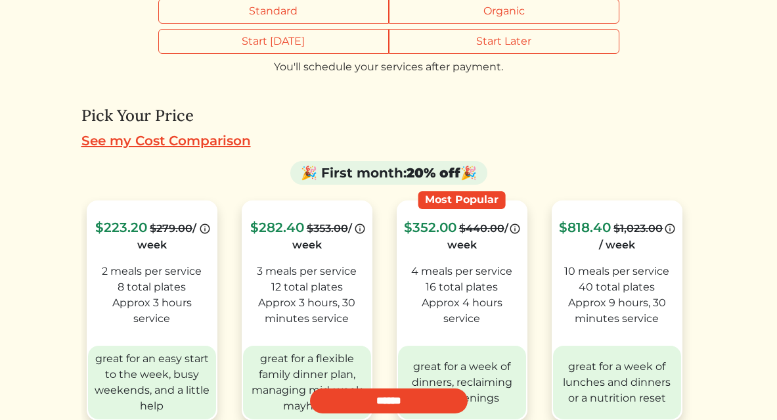
scroll to position [416, 0]
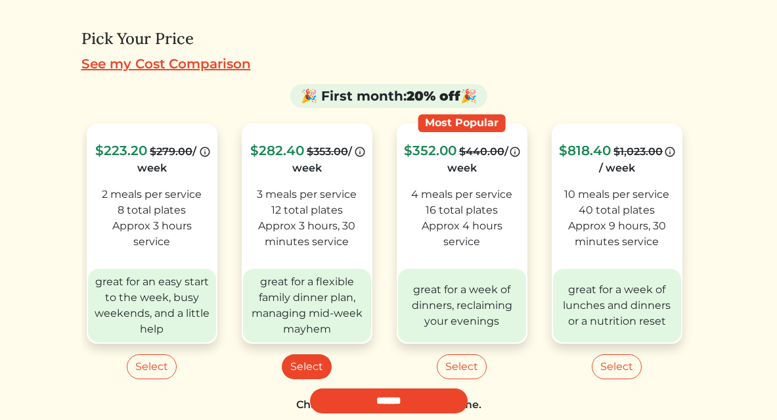
click at [230, 65] on link "See my Cost Comparison" at bounding box center [165, 64] width 169 height 16
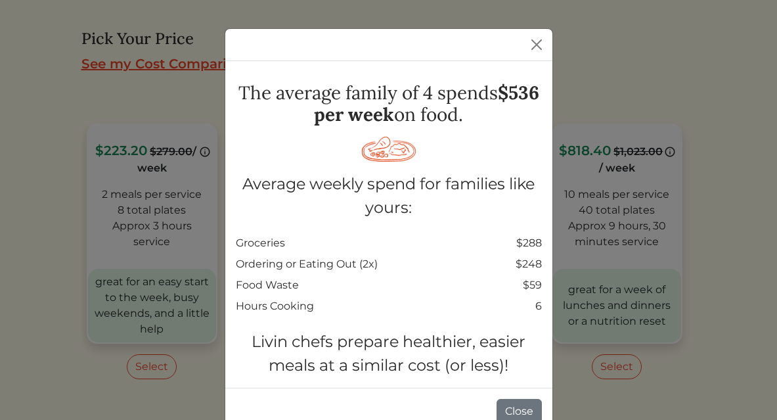
scroll to position [78, 0]
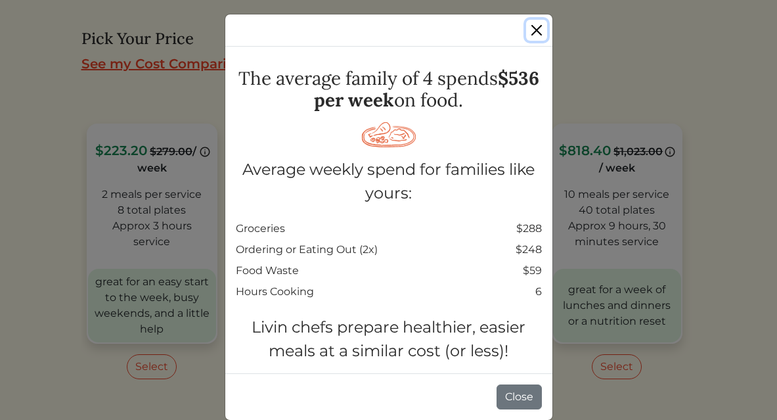
click at [534, 33] on button "Close" at bounding box center [536, 30] width 21 height 21
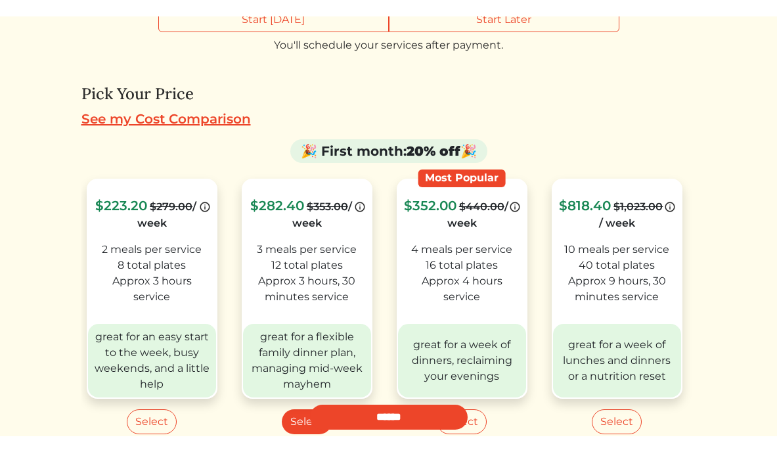
scroll to position [416, 0]
